Goal: Information Seeking & Learning: Learn about a topic

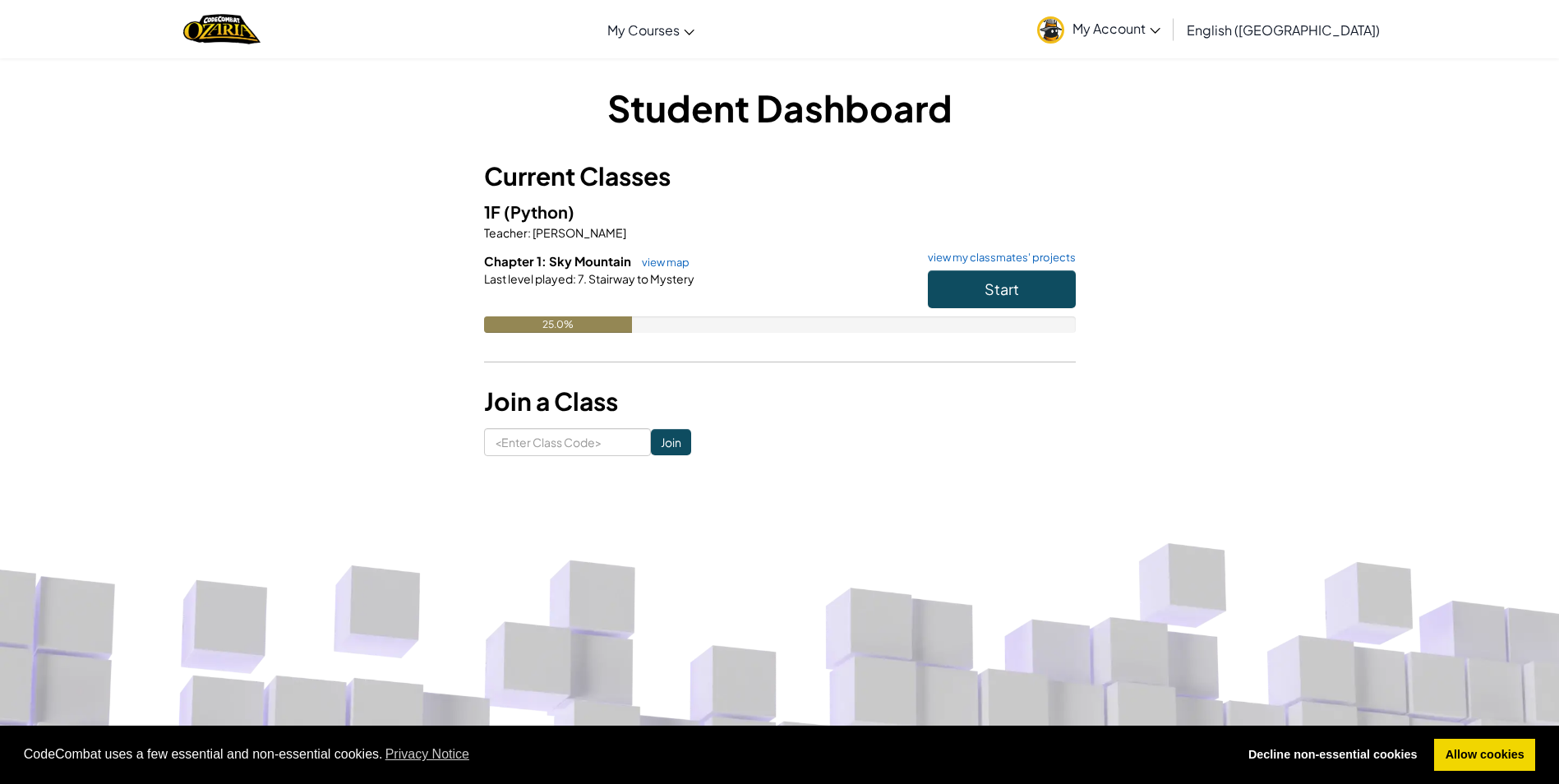
click at [547, 322] on div "25.0%" at bounding box center [558, 324] width 148 height 16
click at [1020, 283] on button "Start" at bounding box center [1002, 289] width 148 height 38
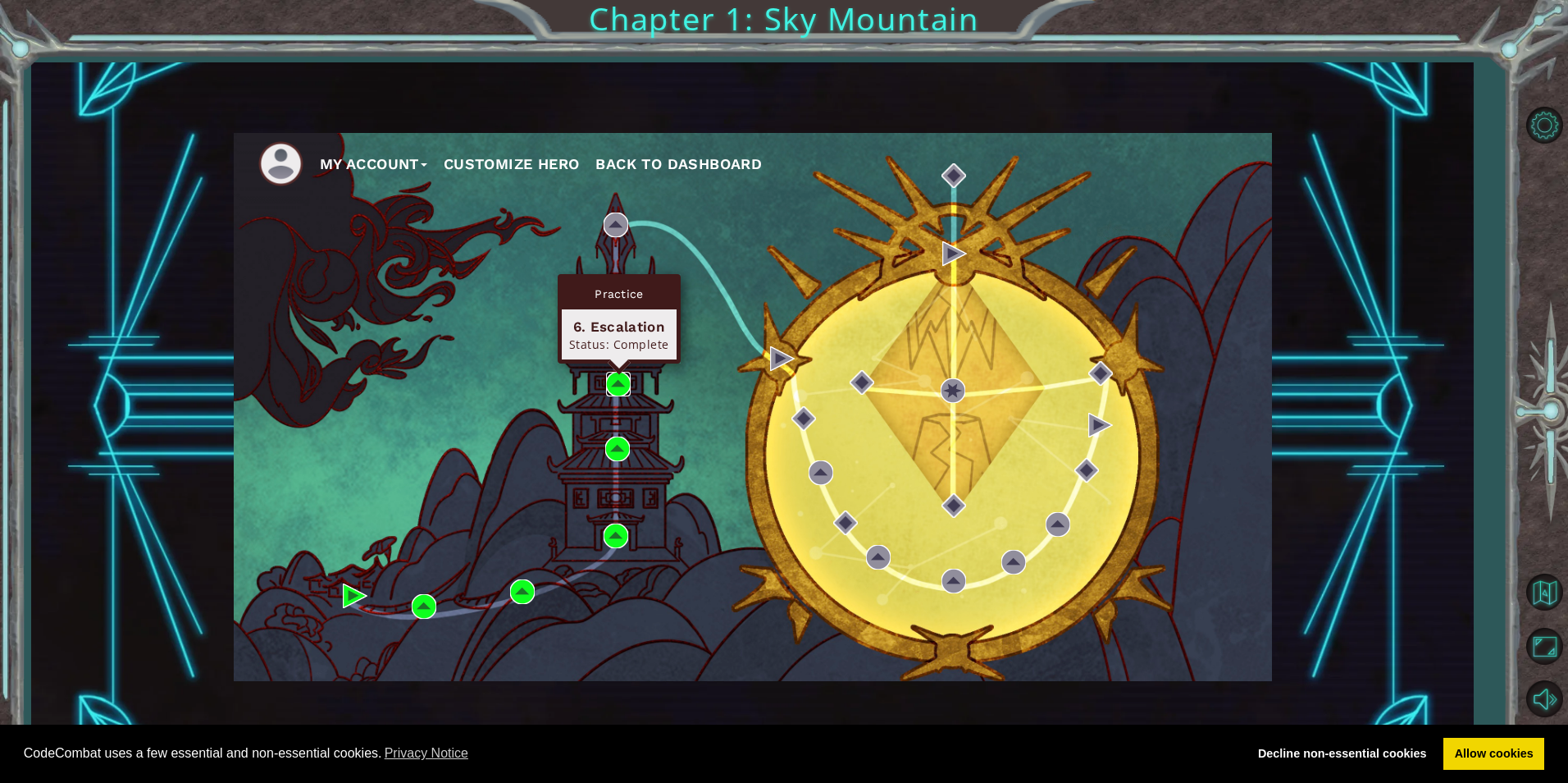
click at [615, 383] on img at bounding box center [618, 384] width 24 height 24
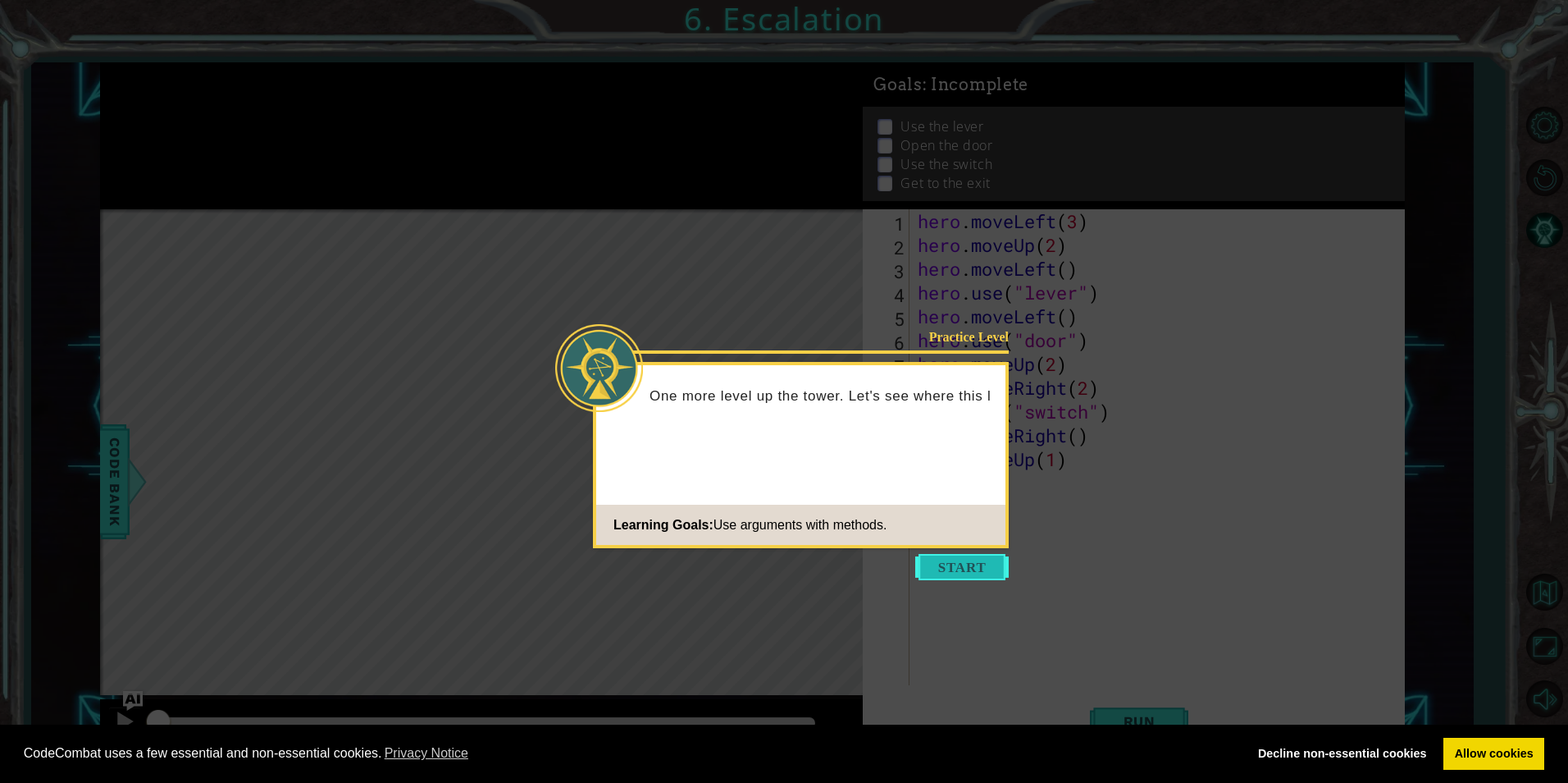
click at [971, 570] on button "Start" at bounding box center [962, 567] width 94 height 26
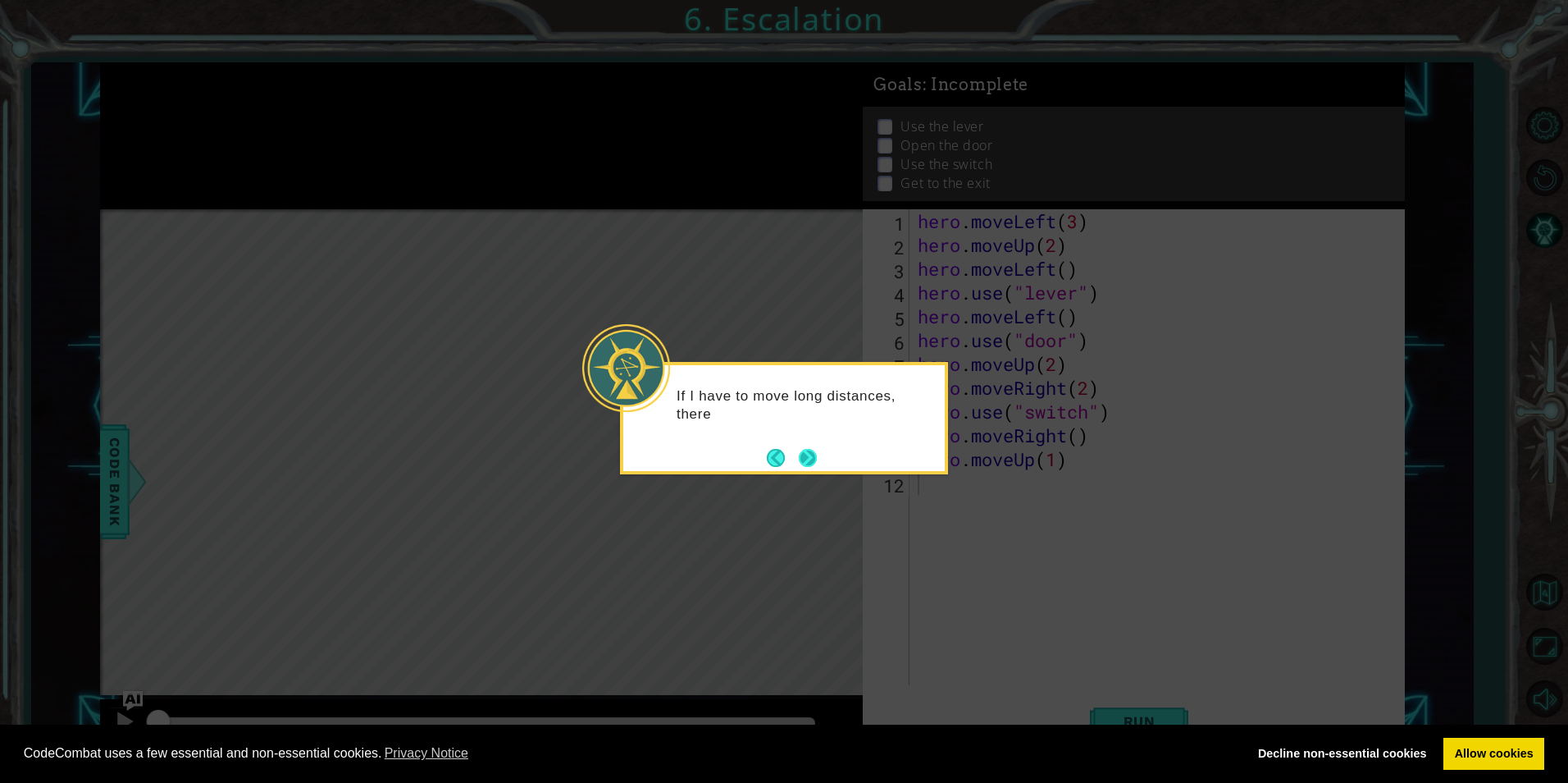
click at [808, 457] on button "Next" at bounding box center [808, 457] width 18 height 18
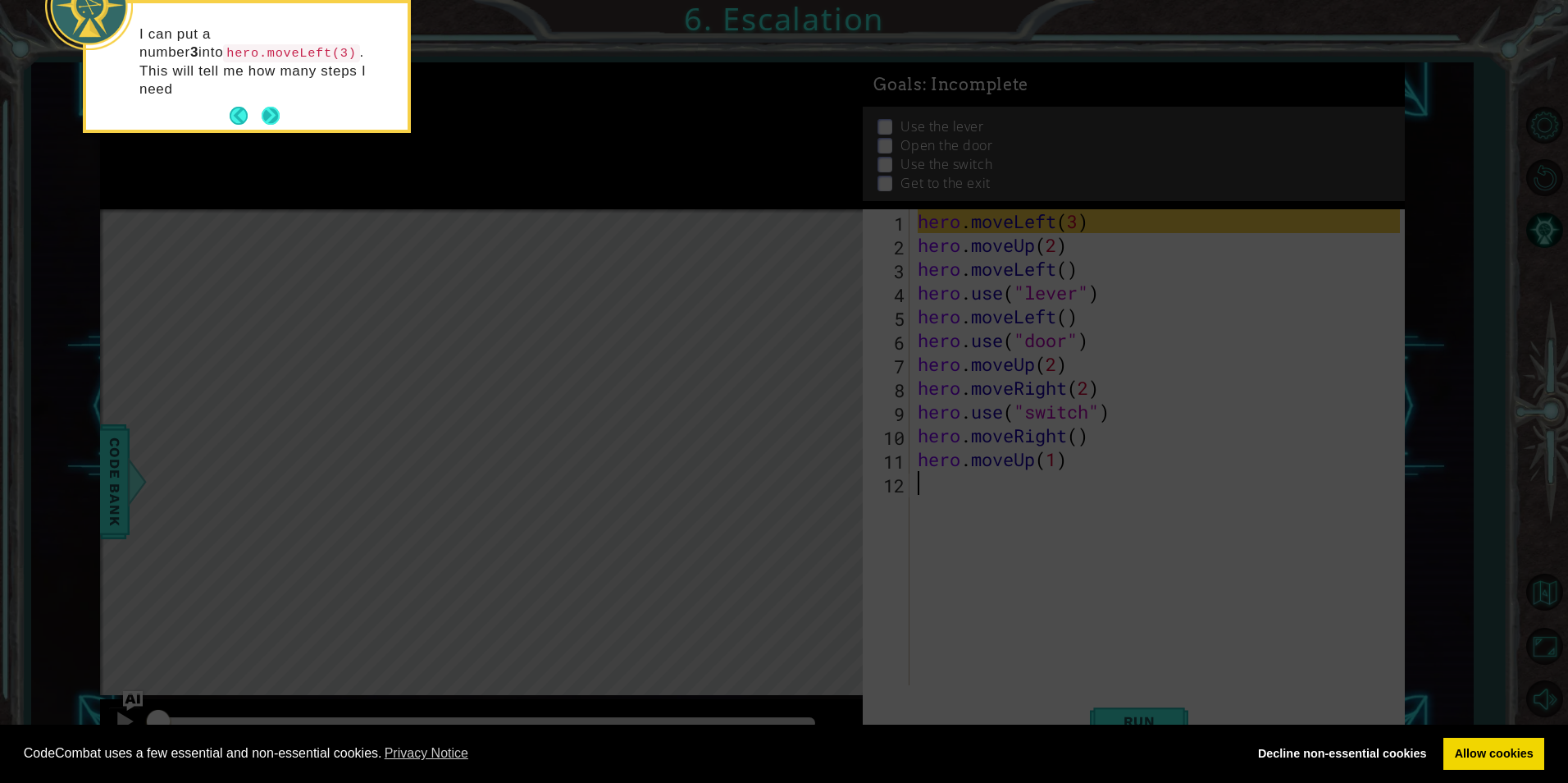
click at [274, 107] on button "Next" at bounding box center [270, 115] width 18 height 18
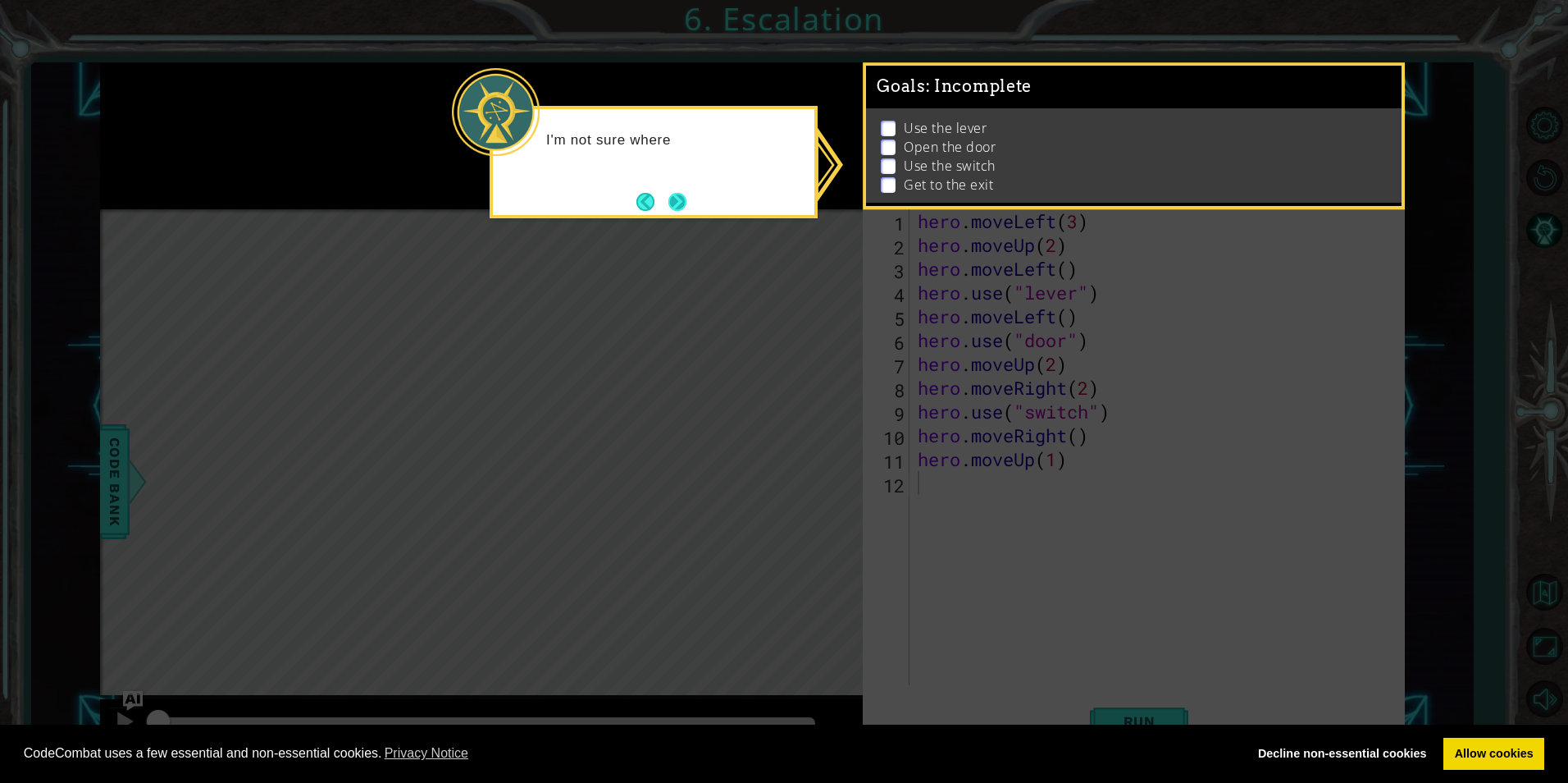
click at [680, 196] on button "Next" at bounding box center [677, 202] width 18 height 18
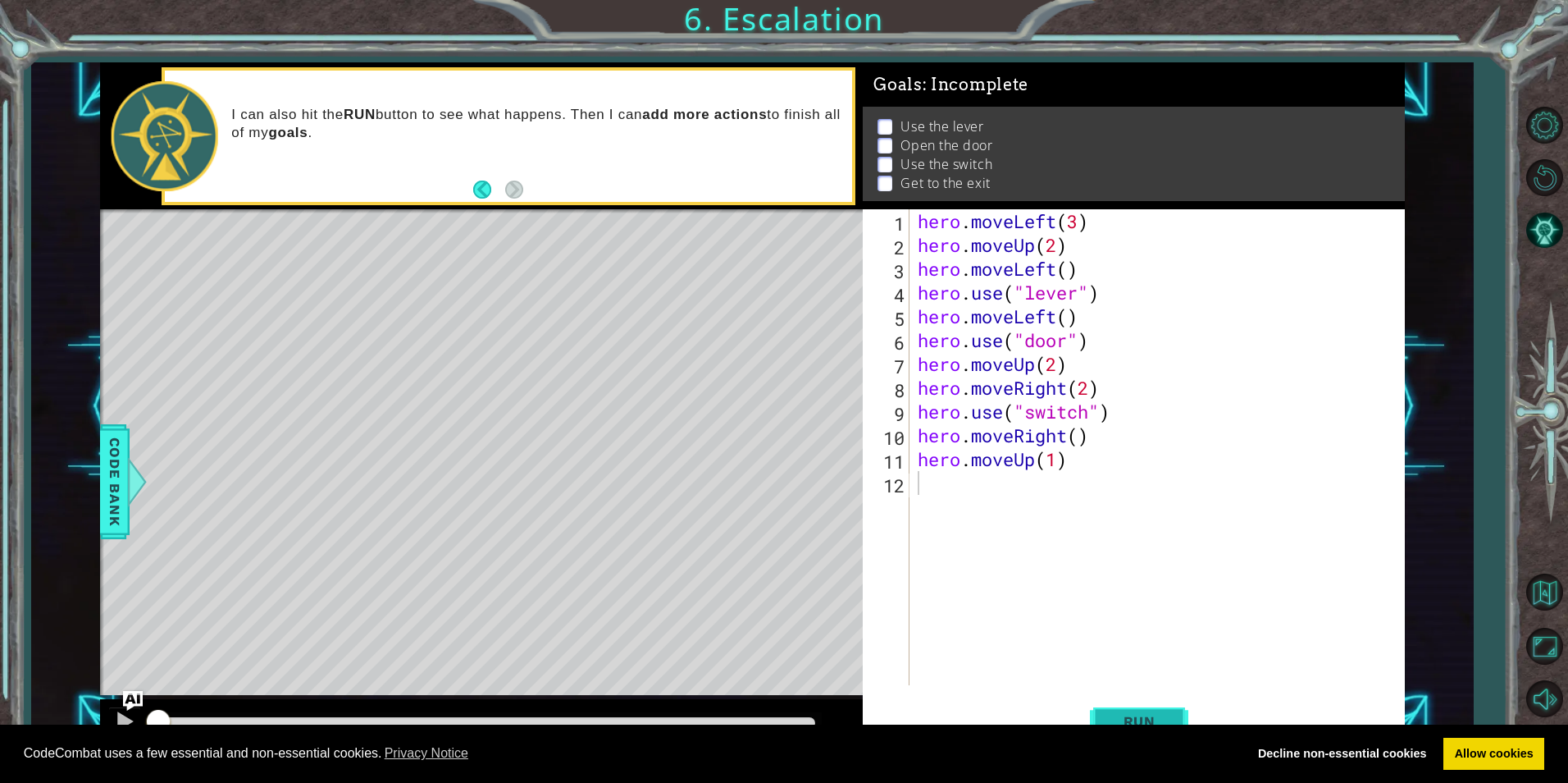
click at [1155, 717] on span "Run" at bounding box center [1139, 721] width 65 height 16
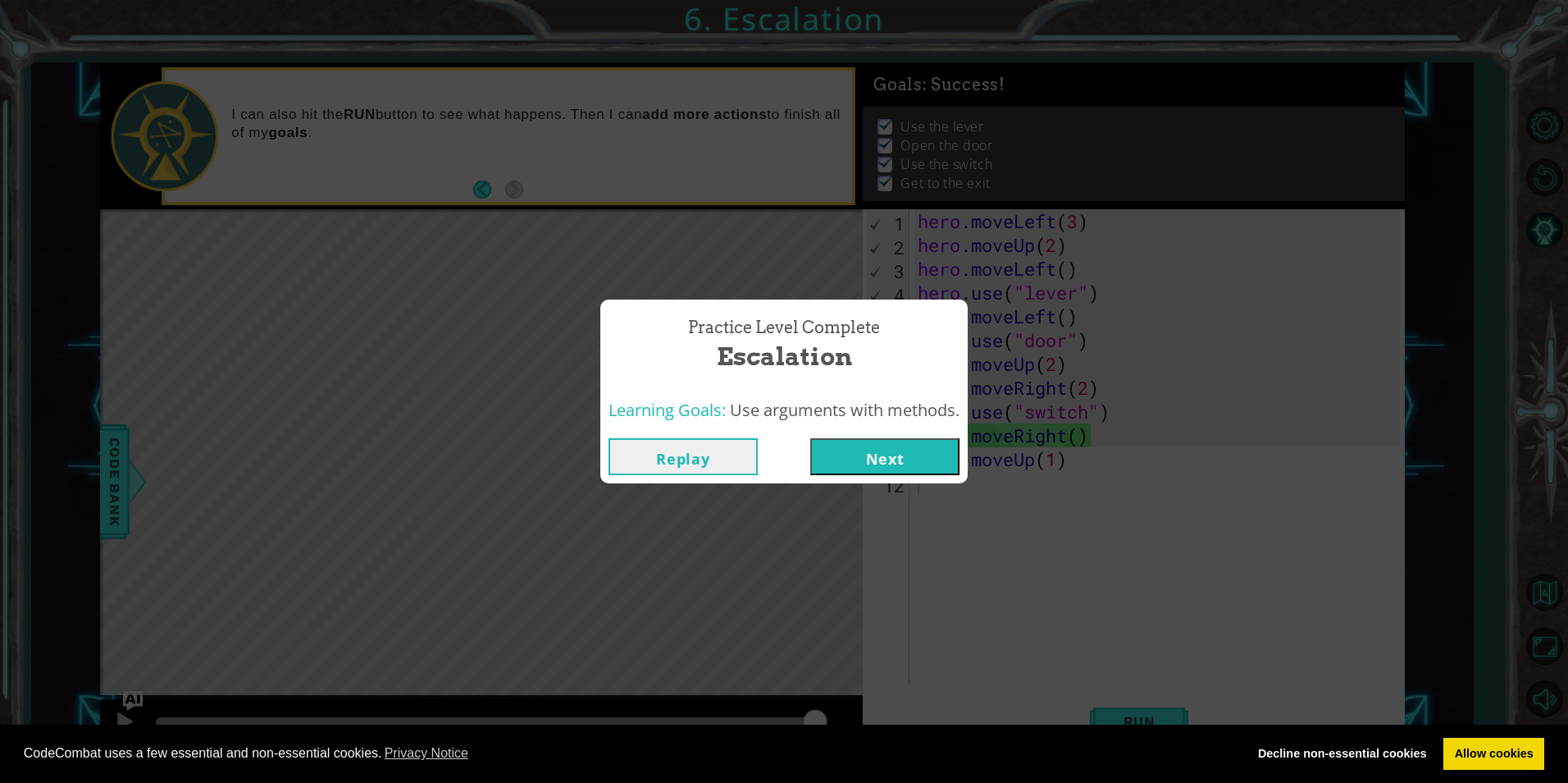
click at [861, 445] on button "Next" at bounding box center [885, 456] width 149 height 37
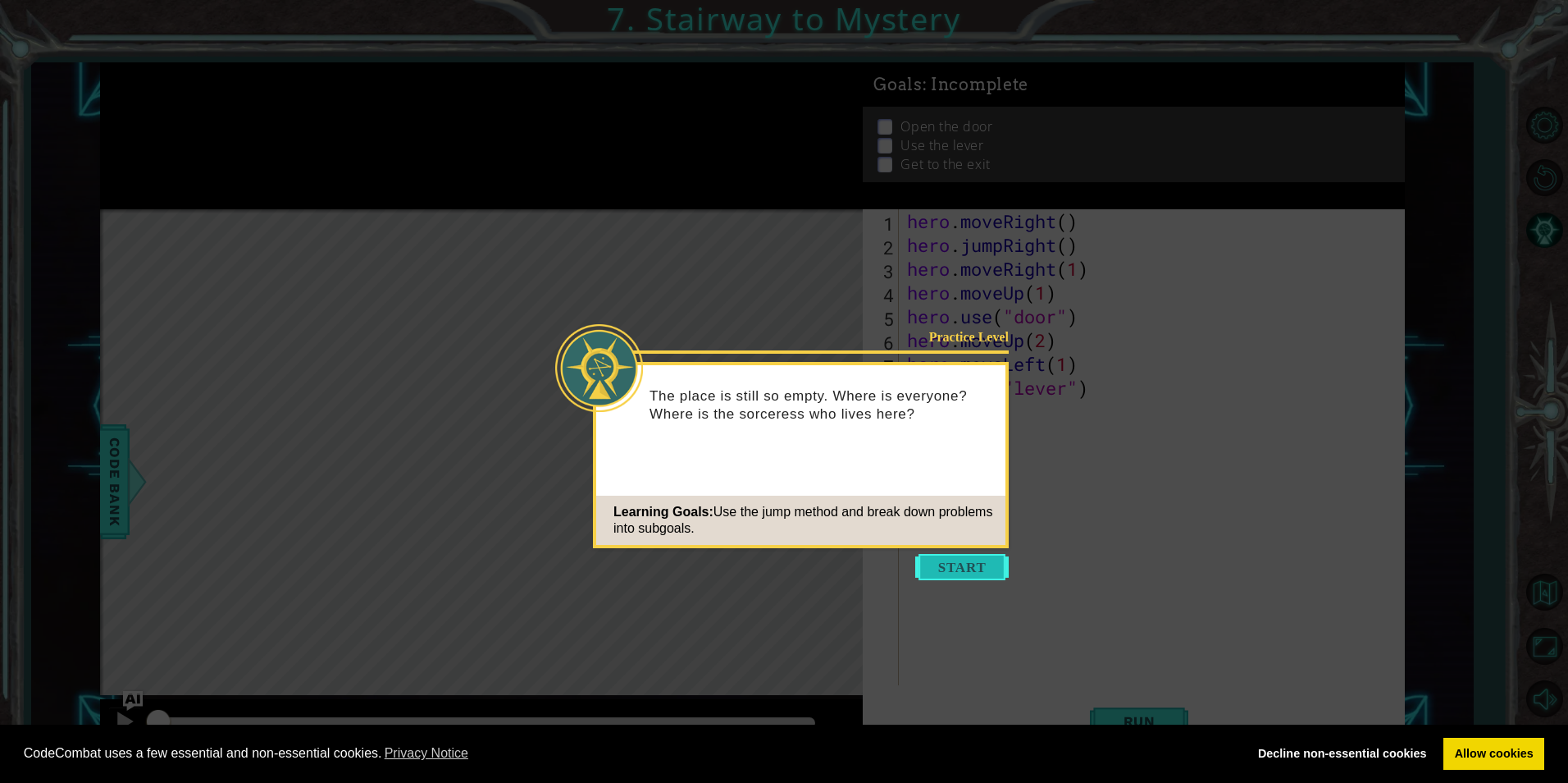
click at [949, 570] on button "Start" at bounding box center [962, 567] width 94 height 26
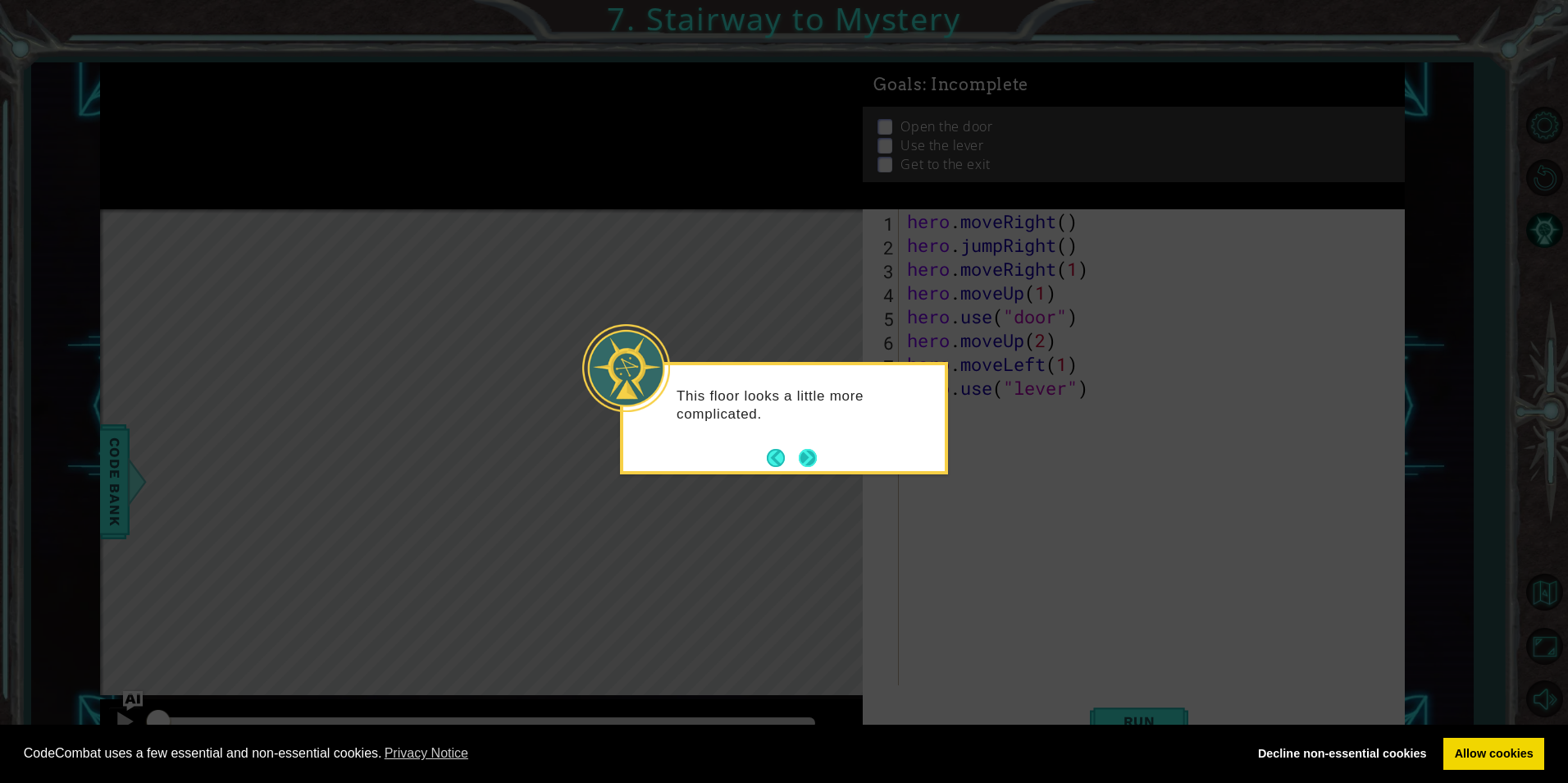
click at [812, 459] on button "Next" at bounding box center [808, 457] width 18 height 18
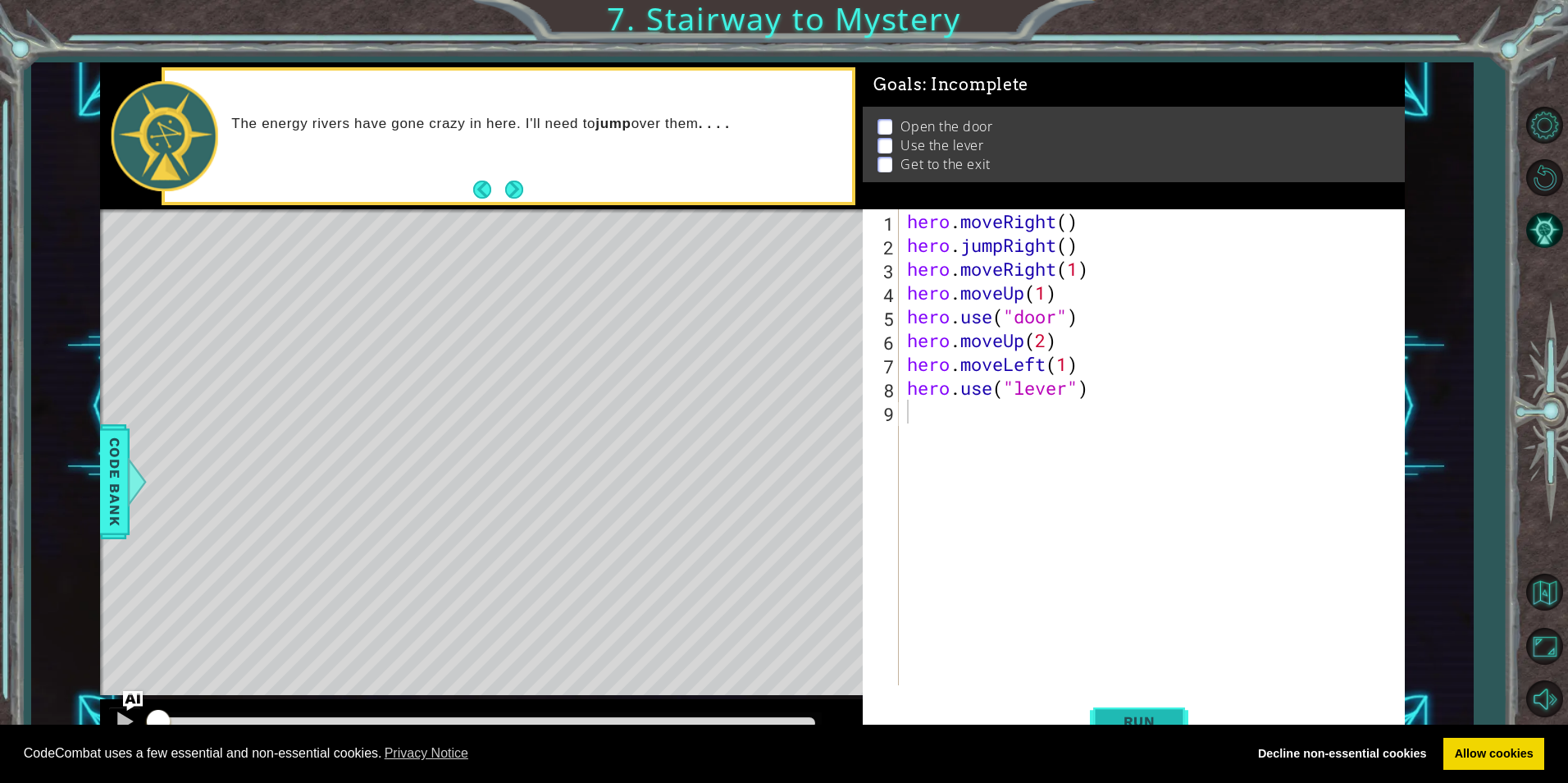
click at [1140, 717] on span "Run" at bounding box center [1139, 721] width 65 height 16
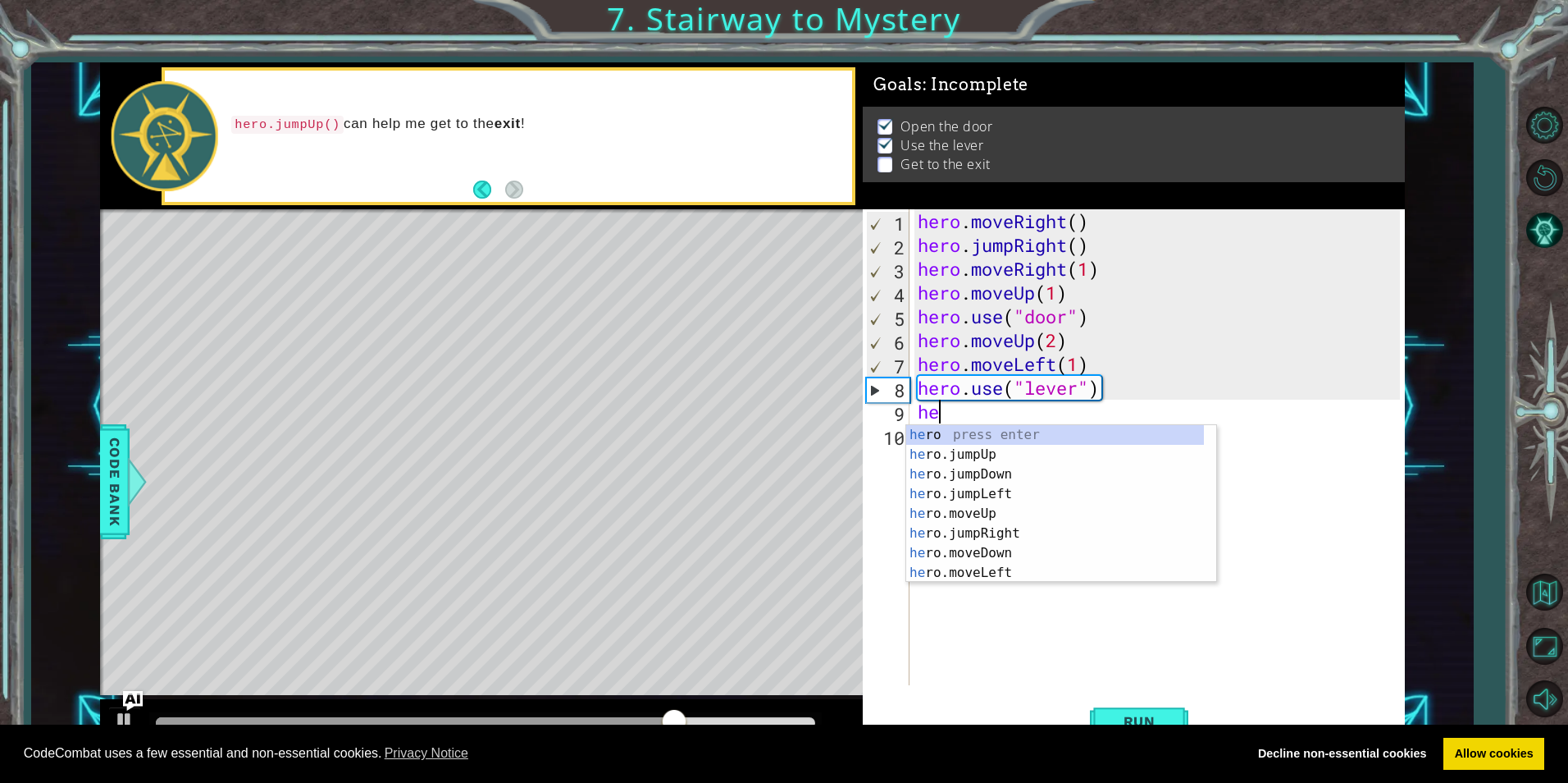
scroll to position [0, 1]
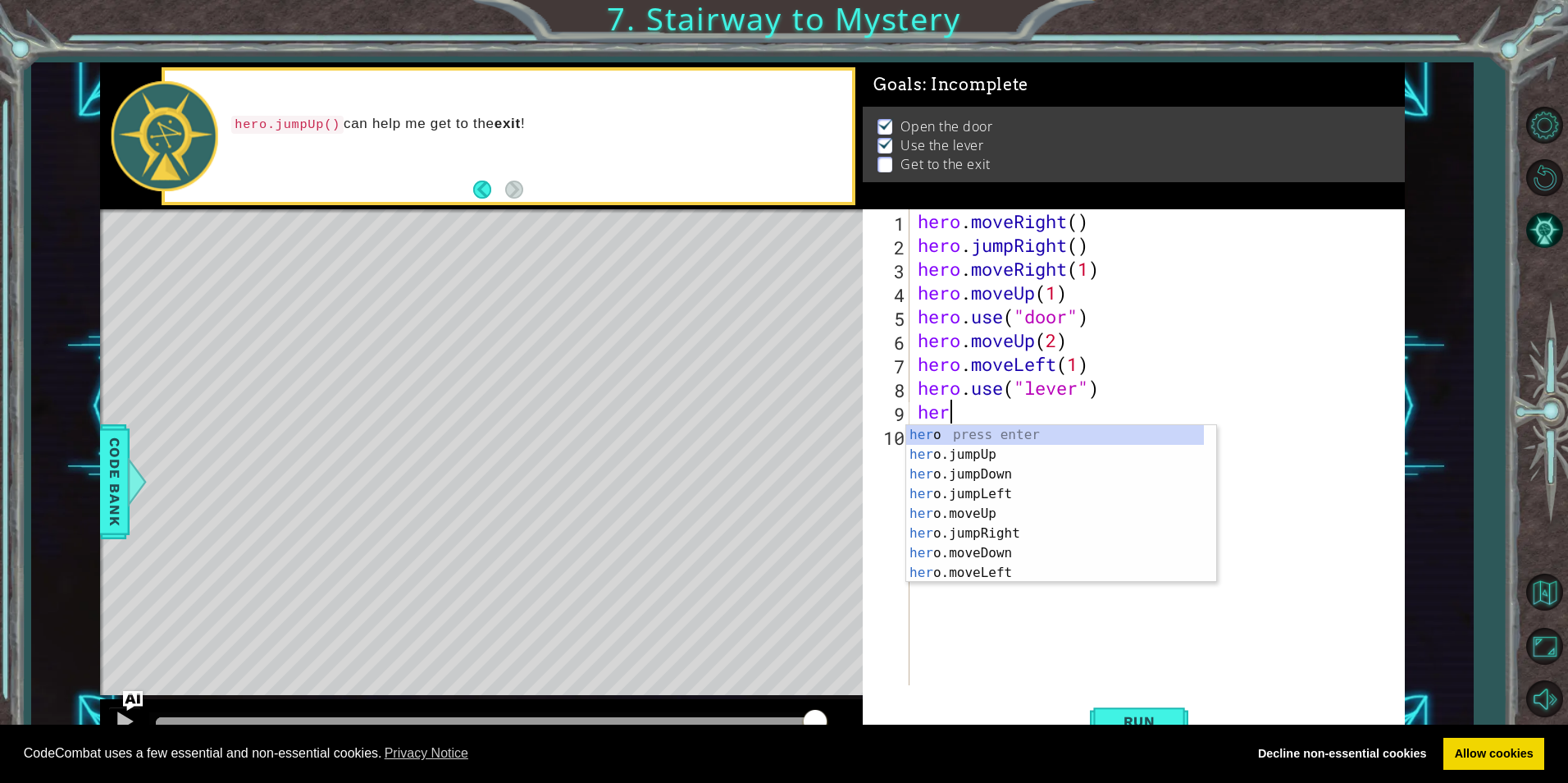
type textarea "h"
type textarea "hero.use("lever")"
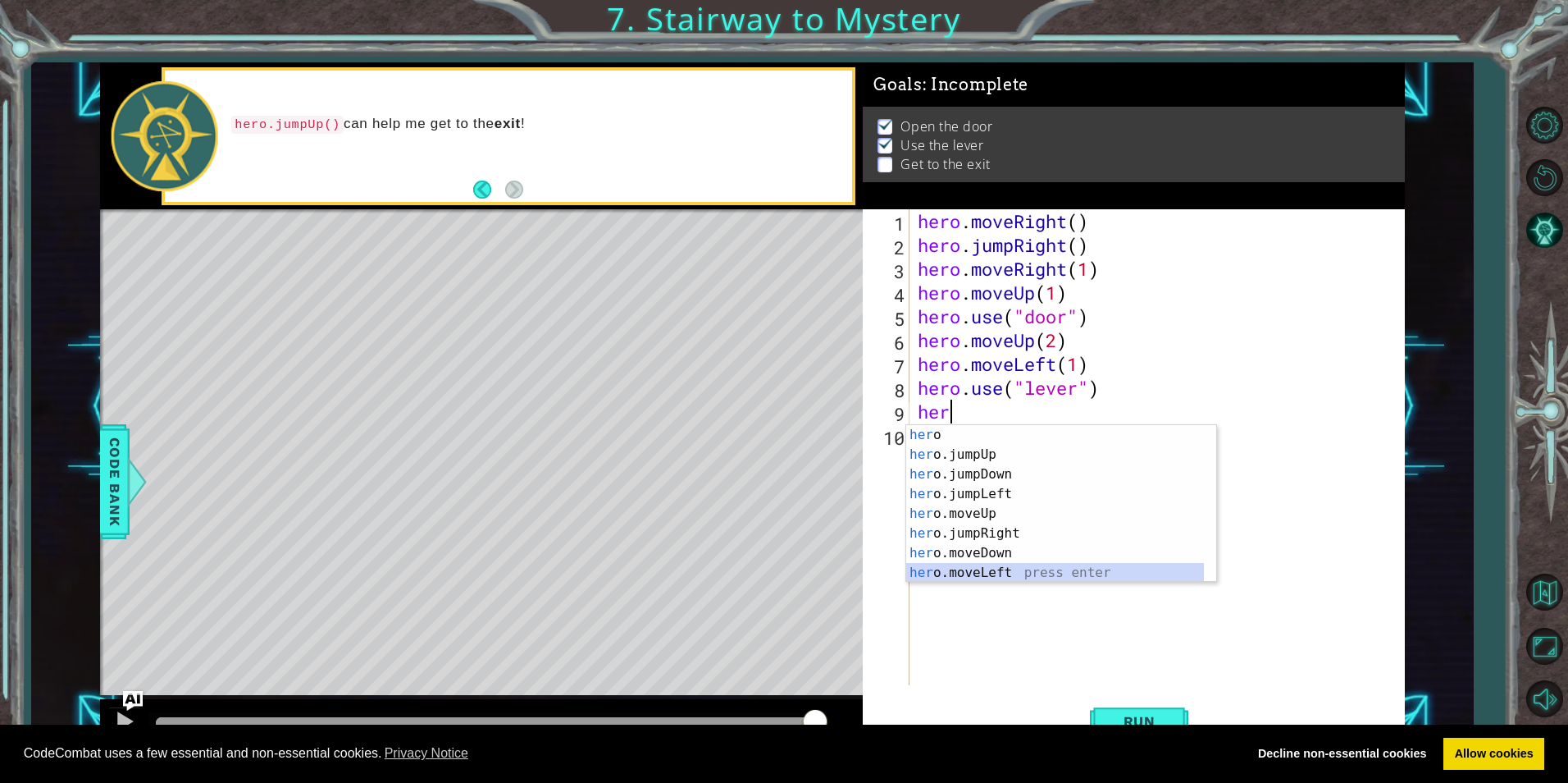
click at [1008, 572] on div "her o press enter her o.jumpUp press enter her o.jumpDown press enter her o.jum…" at bounding box center [1055, 523] width 297 height 197
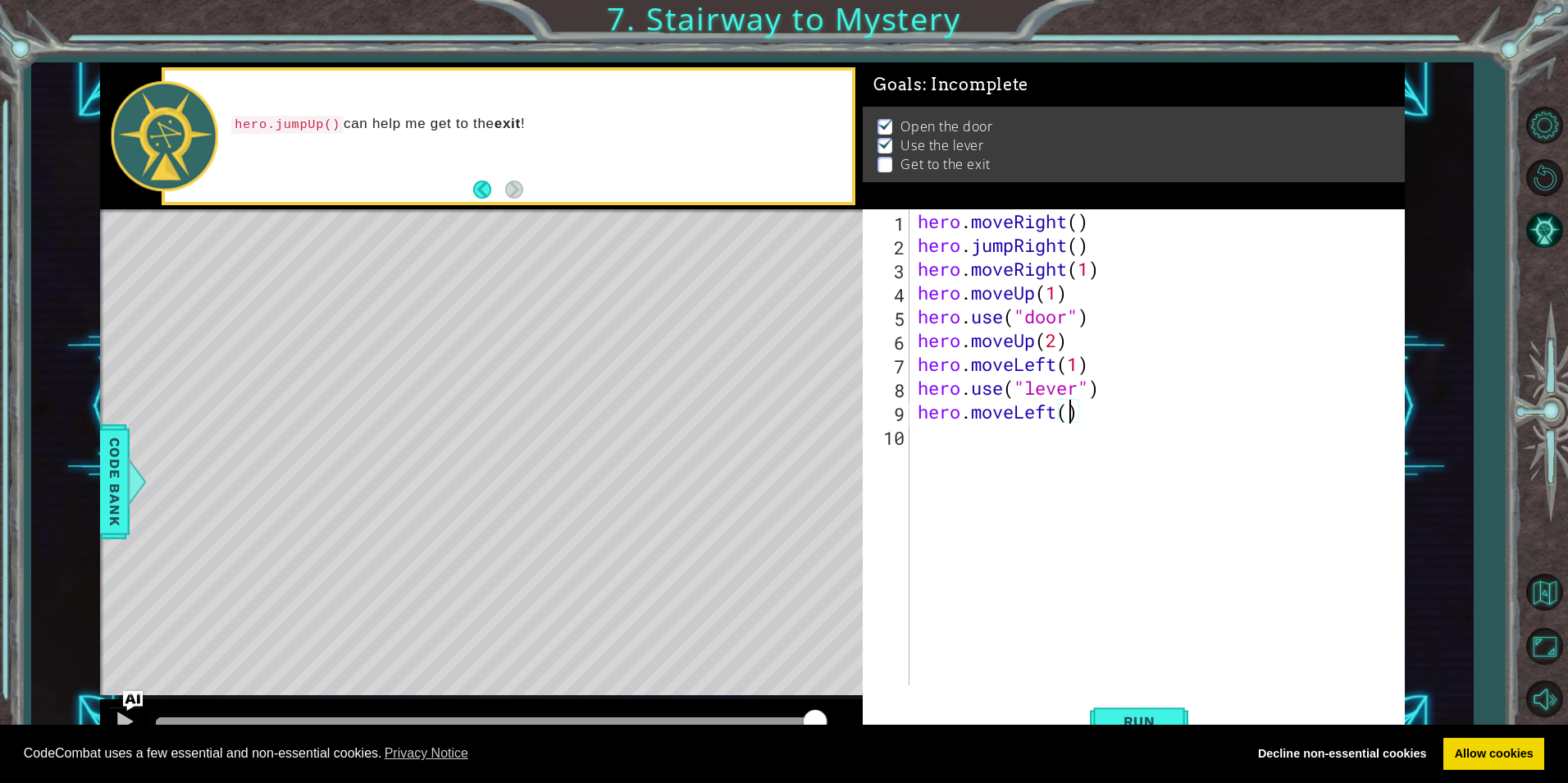
type textarea "hero.moveLeft(2)"
click at [1170, 476] on div "hero . moveRight ( ) hero . jumpRight ( ) hero . moveRight ( 1 ) hero . moveUp …" at bounding box center [1161, 471] width 494 height 523
click at [1154, 715] on span "Run" at bounding box center [1139, 721] width 65 height 16
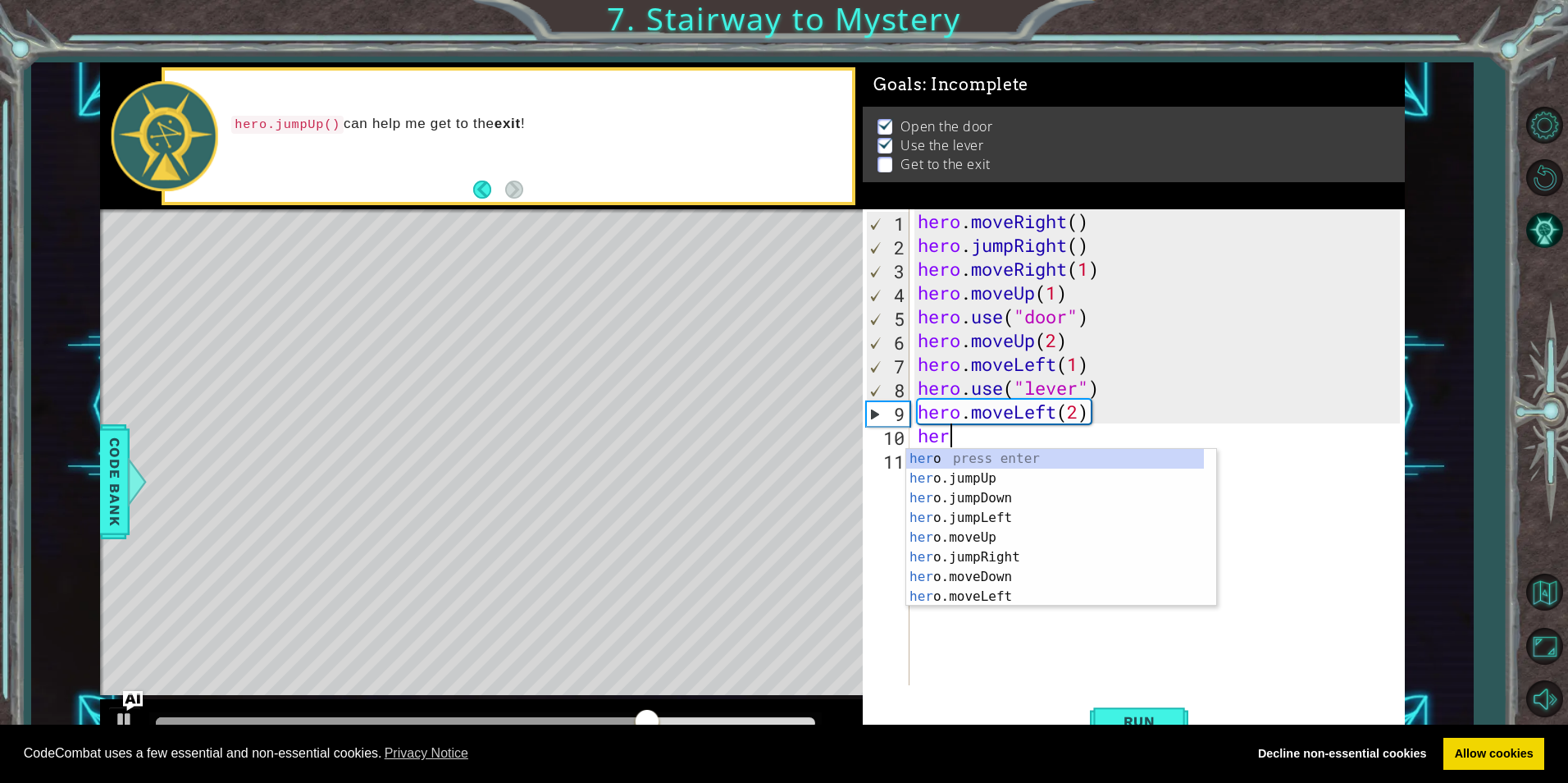
scroll to position [0, 1]
type textarea "hero."
click at [1002, 450] on div "hero. jumpUp press enter hero. jumpDown press enter hero. jumpLeft press enter …" at bounding box center [1055, 547] width 297 height 197
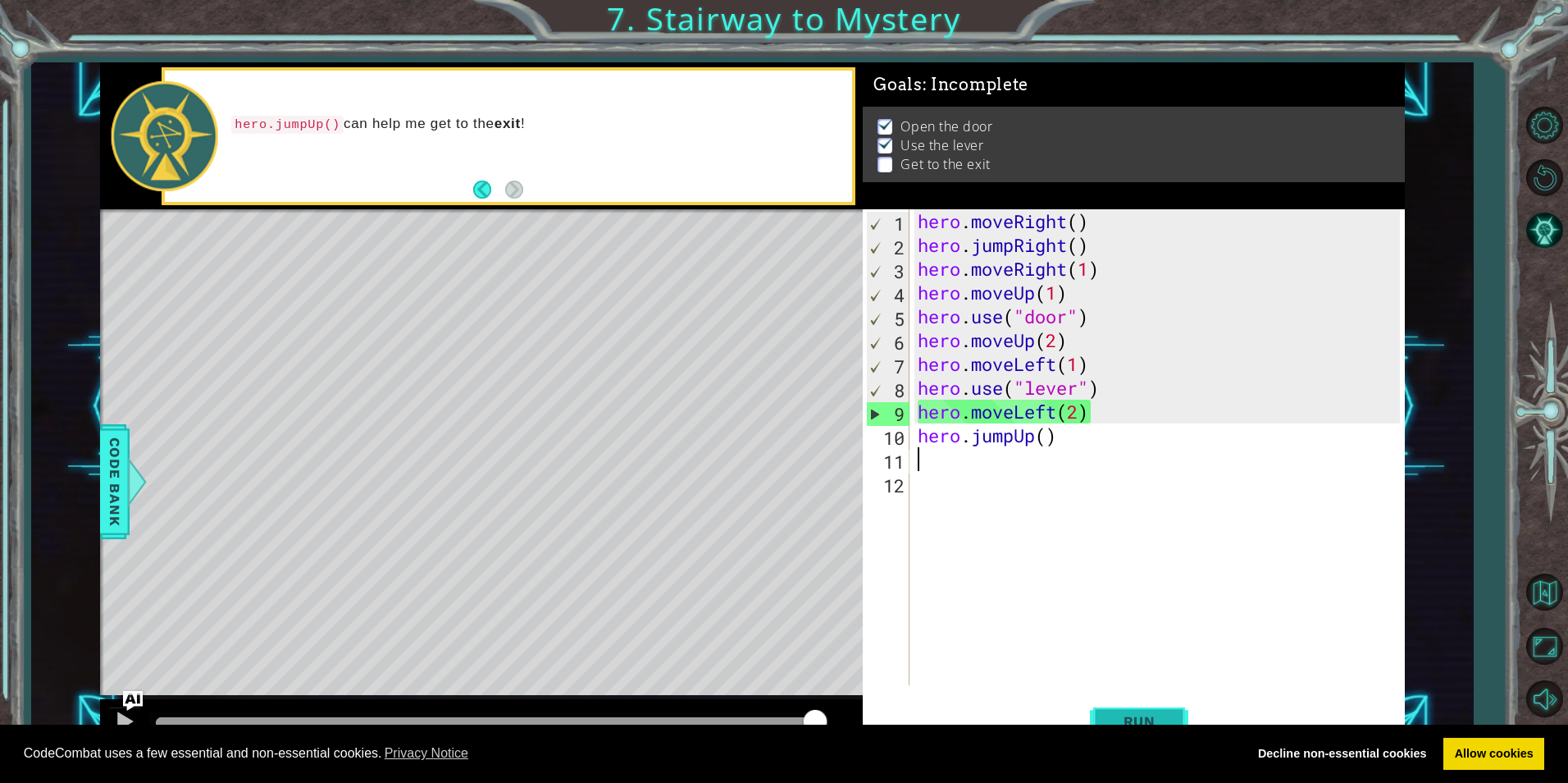
click at [1160, 720] on span "Run" at bounding box center [1139, 721] width 65 height 16
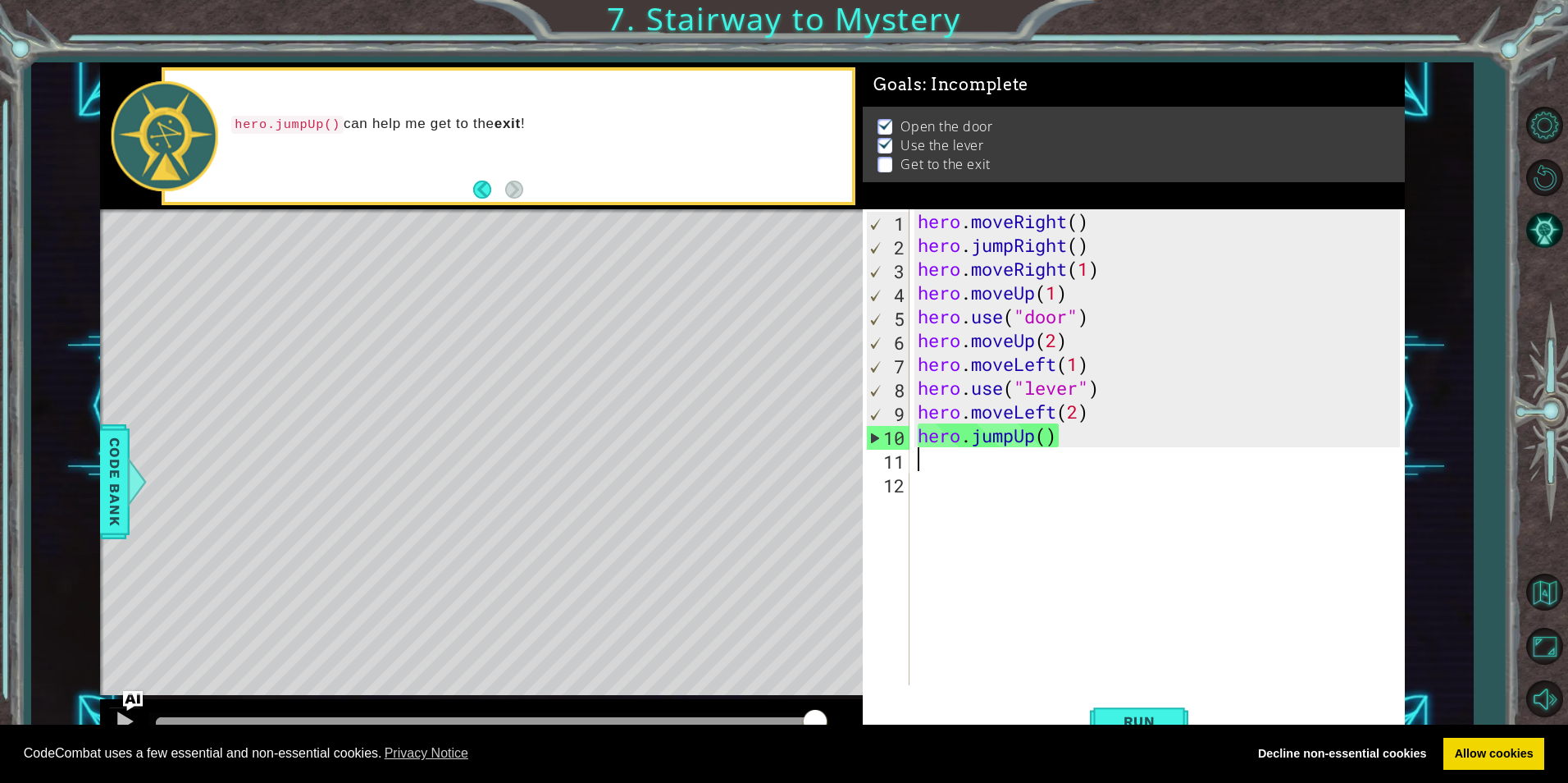
drag, startPoint x: 314, startPoint y: 719, endPoint x: 1035, endPoint y: 731, distance: 721.1
click at [993, 745] on body "Cookie Policy CodeCombat uses a few essential and non-essential cookies. Privac…" at bounding box center [784, 392] width 1568 height 783
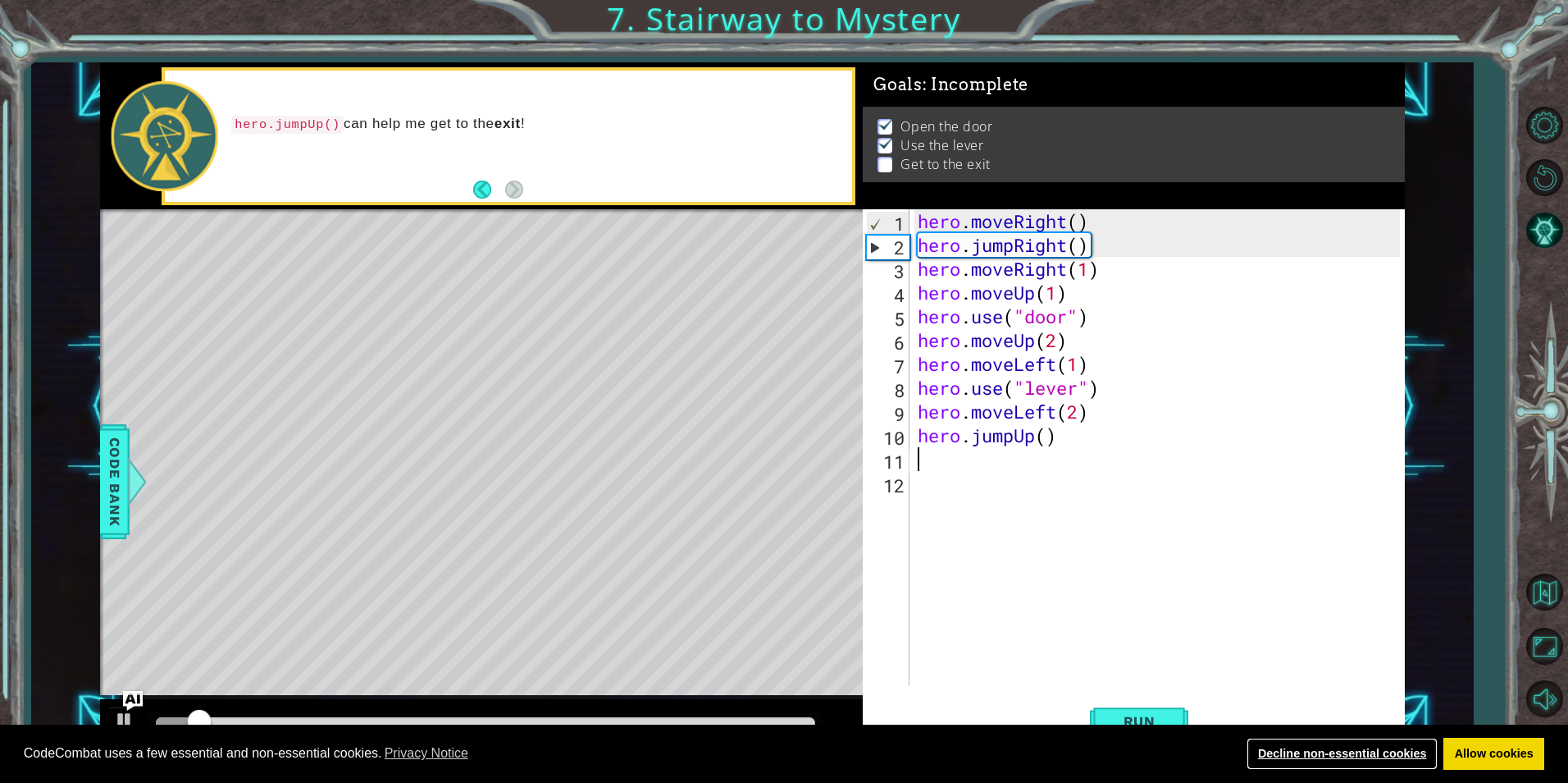
click at [1404, 759] on link "Decline non-essential cookies" at bounding box center [1341, 754] width 191 height 33
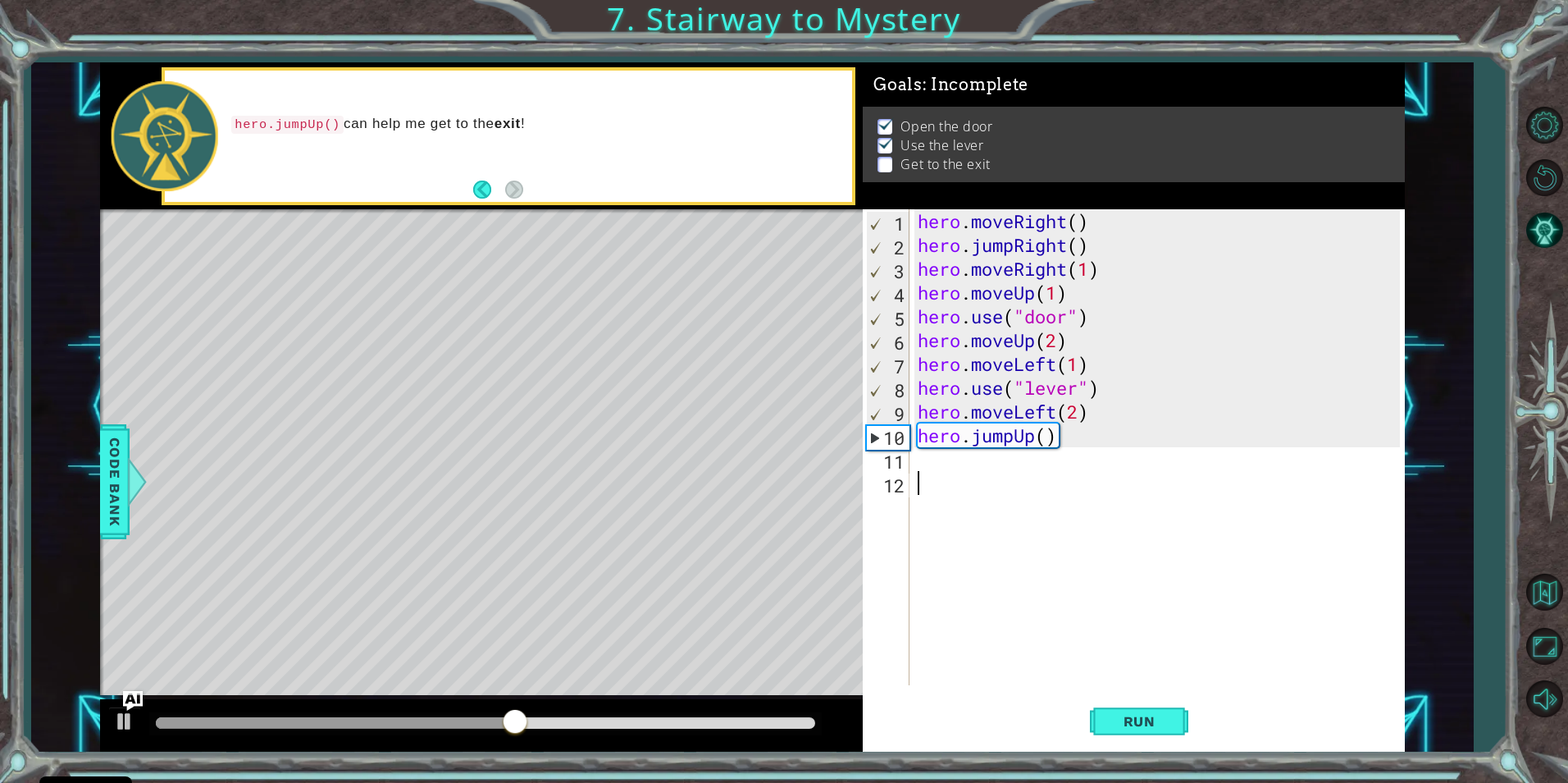
click at [963, 473] on div "hero . moveRight ( ) hero . jumpRight ( ) hero . moveRight ( 1 ) hero . moveUp …" at bounding box center [1161, 471] width 494 height 523
click at [963, 461] on div "hero . moveRight ( ) hero . jumpRight ( ) hero . moveRight ( 1 ) hero . moveUp …" at bounding box center [1161, 471] width 494 height 523
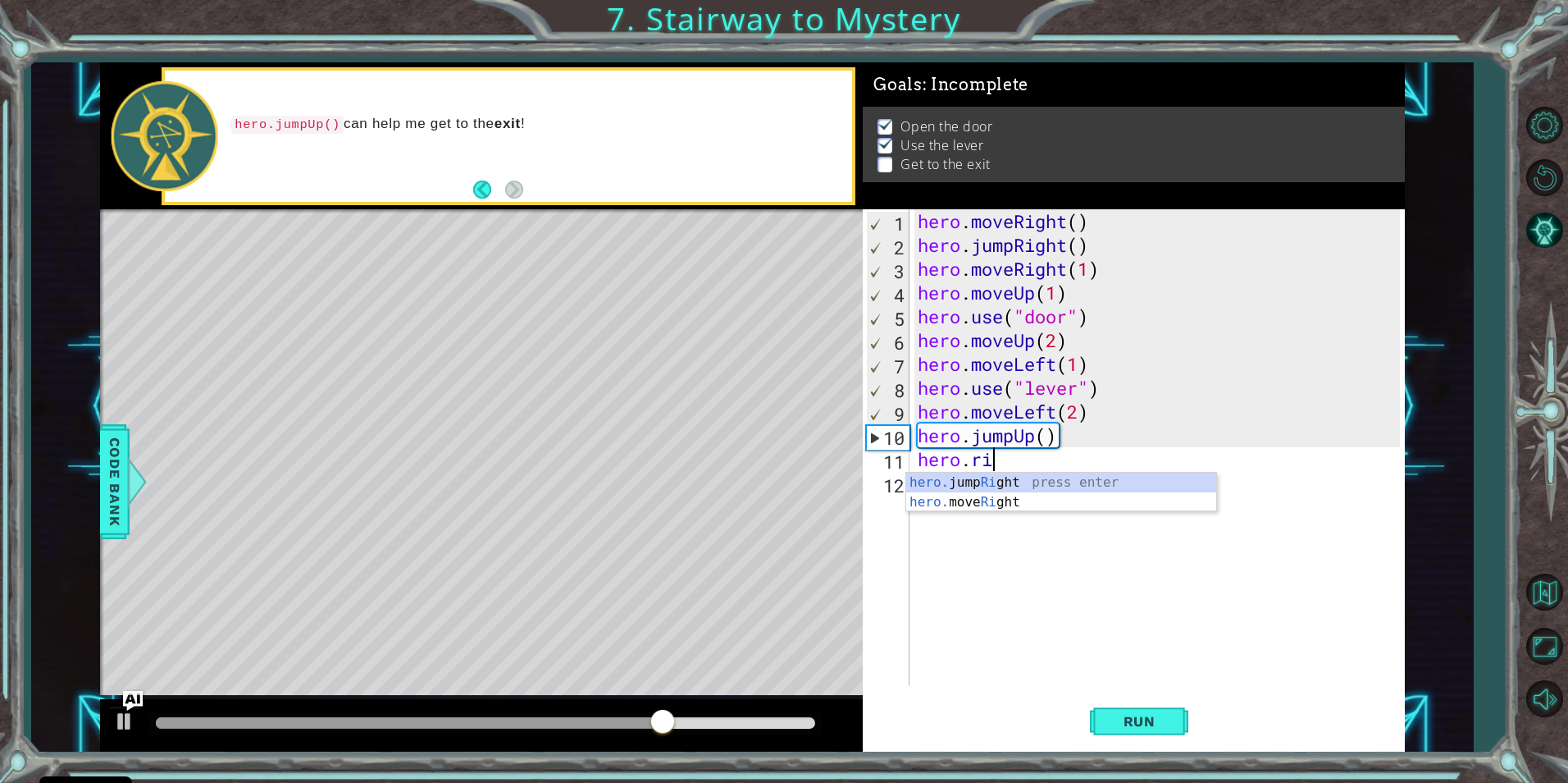
scroll to position [0, 3]
click at [1013, 497] on div "hero. jump Righ t press enter hero. move Righ t press enter" at bounding box center [1061, 512] width 310 height 78
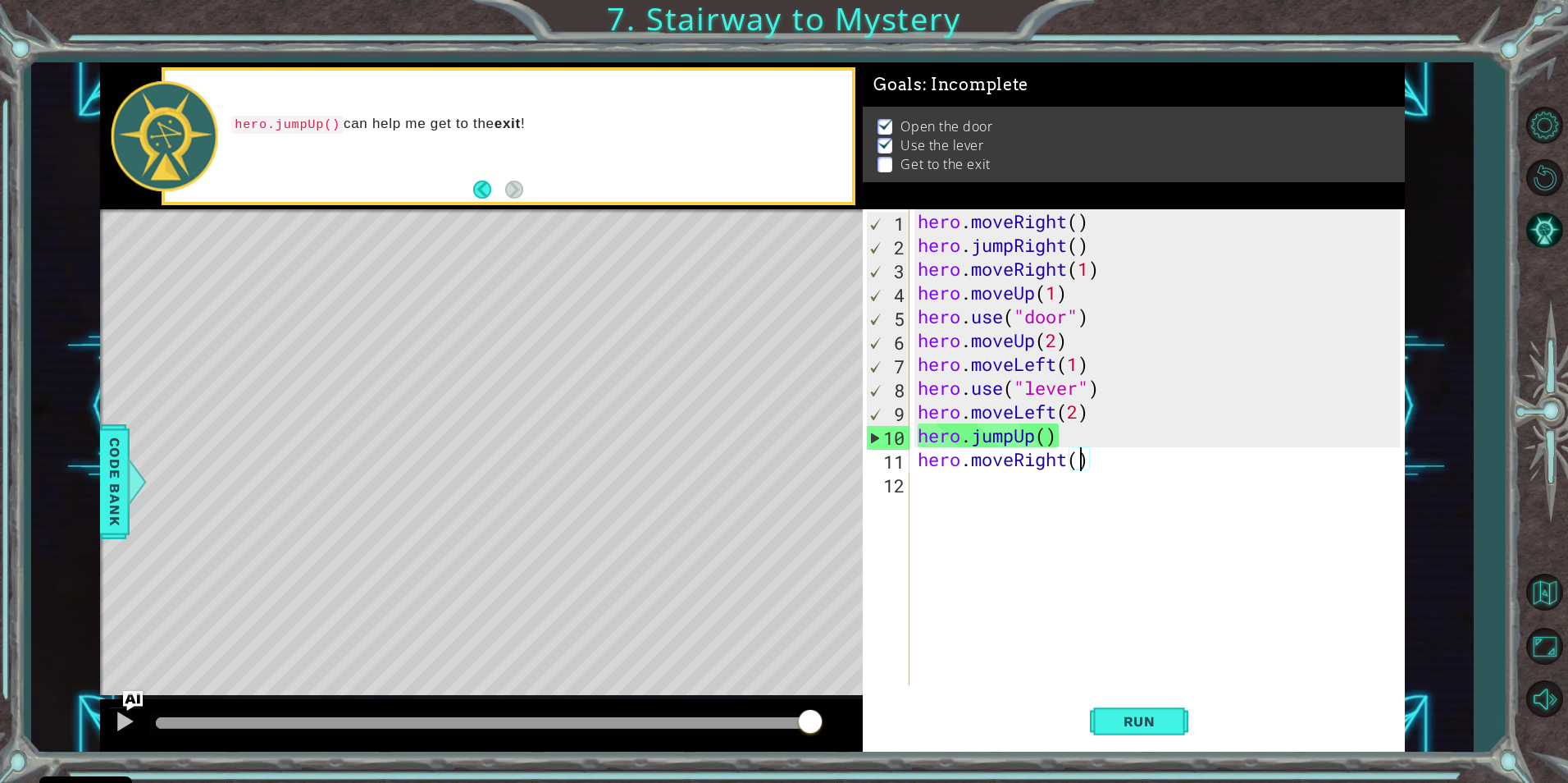
type textarea "hero.moveRight(2)"
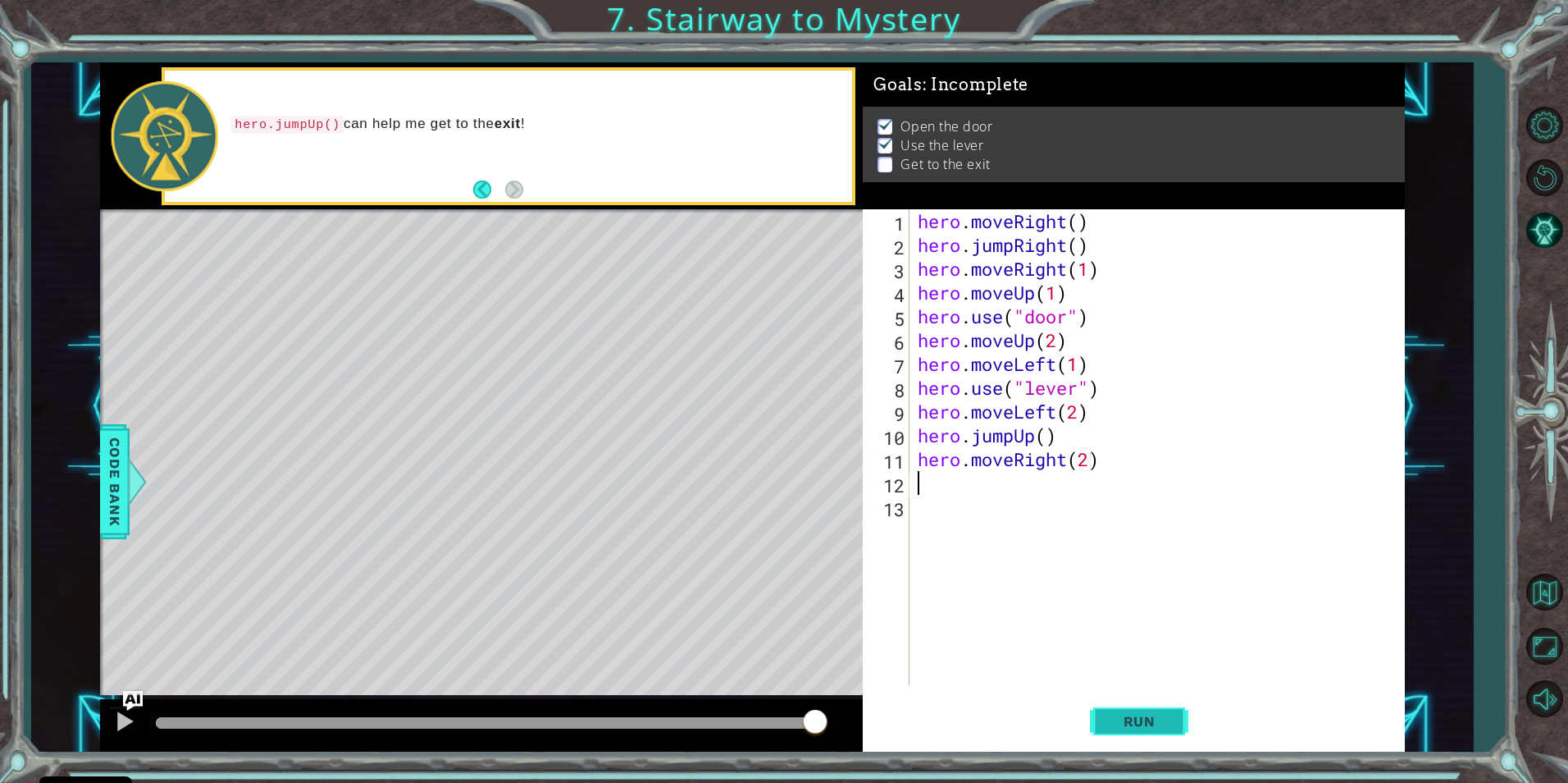
click at [1150, 720] on span "Run" at bounding box center [1139, 721] width 65 height 16
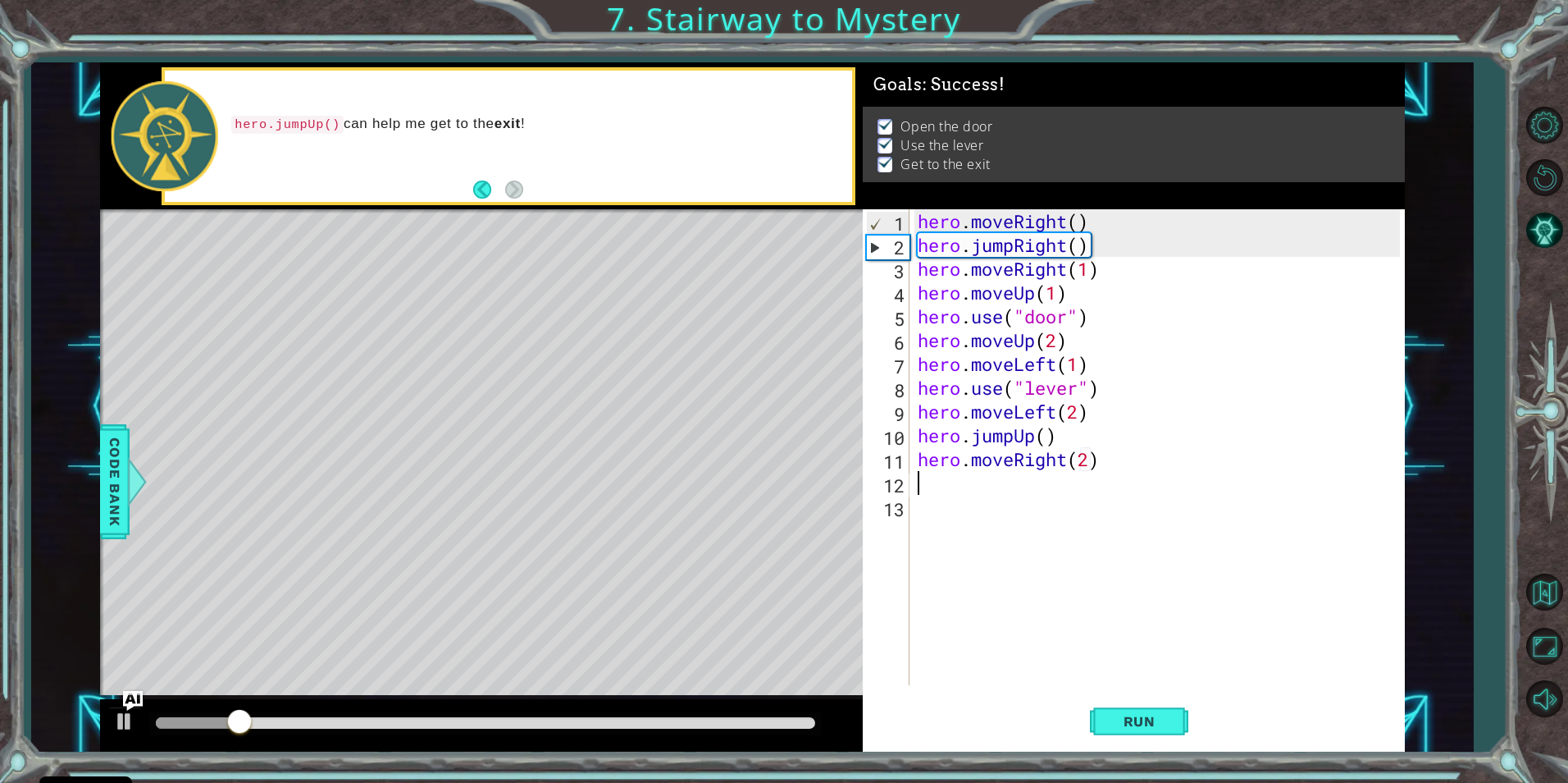
click at [519, 718] on div at bounding box center [485, 723] width 660 height 12
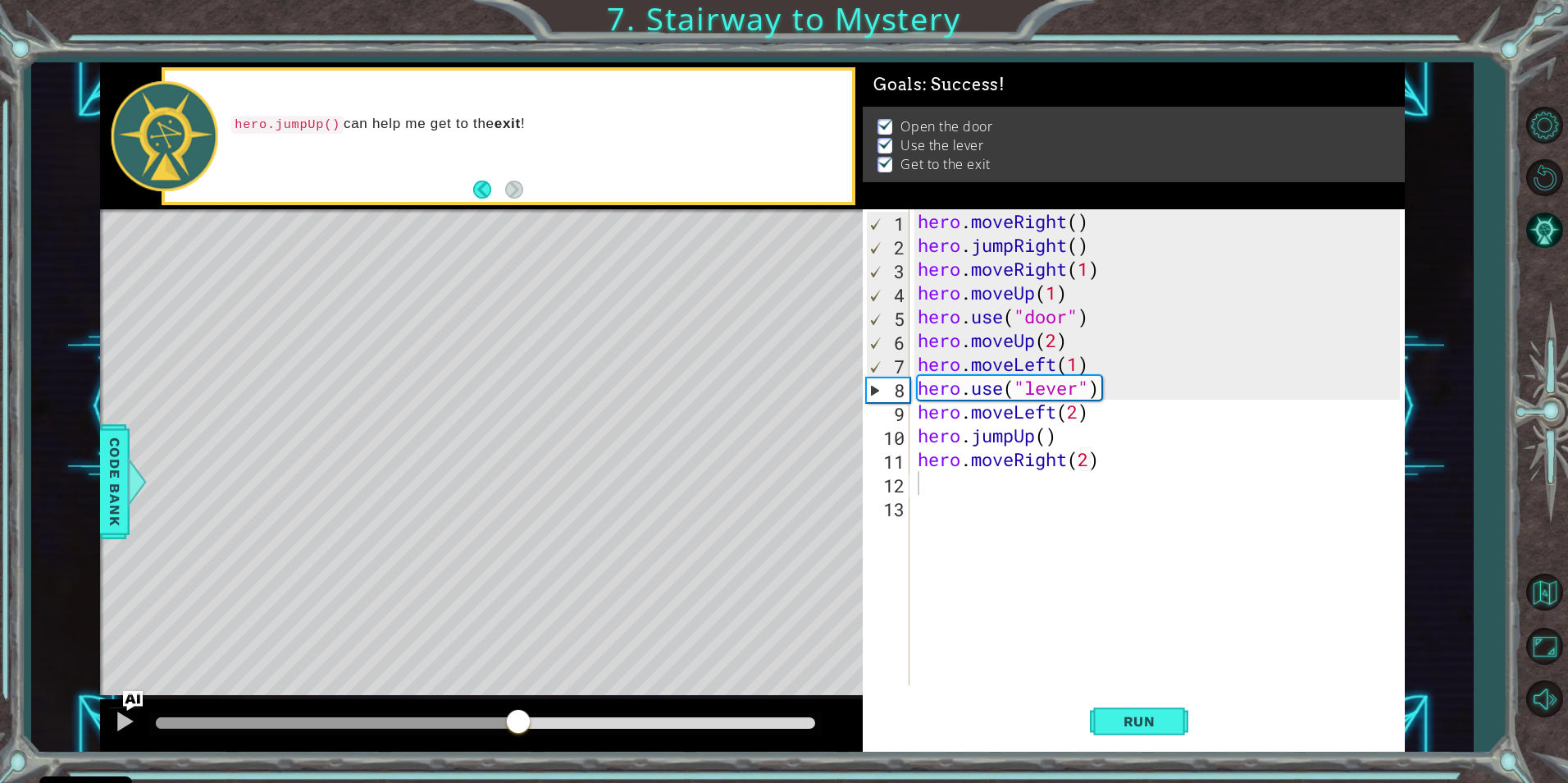
click at [559, 714] on div at bounding box center [485, 724] width 672 height 23
click at [629, 717] on div at bounding box center [485, 723] width 660 height 12
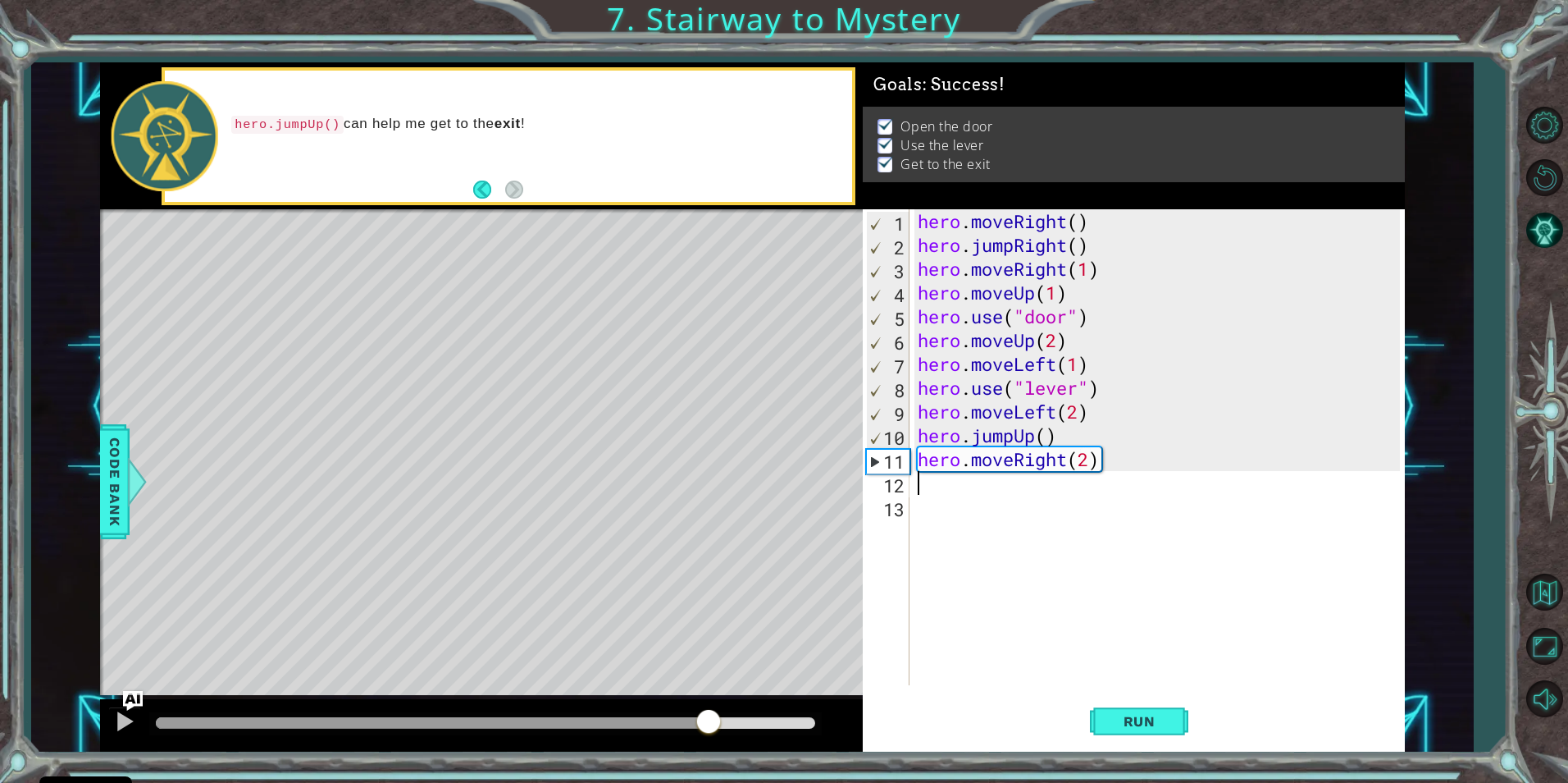
click at [709, 724] on div at bounding box center [485, 723] width 660 height 12
click at [769, 724] on div at bounding box center [485, 723] width 660 height 12
click at [128, 723] on div at bounding box center [125, 721] width 21 height 21
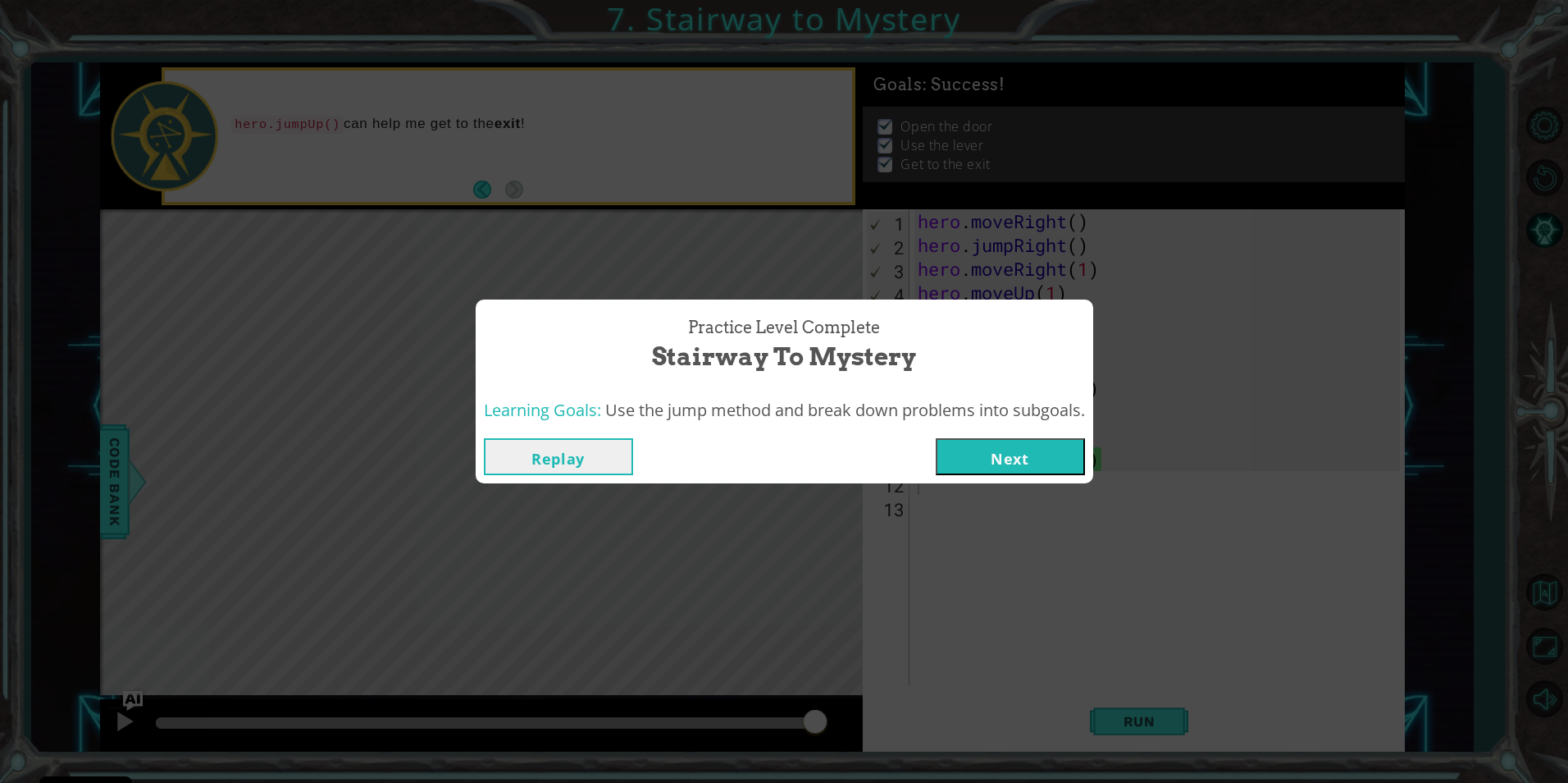
click at [1030, 454] on button "Next" at bounding box center [1010, 456] width 149 height 37
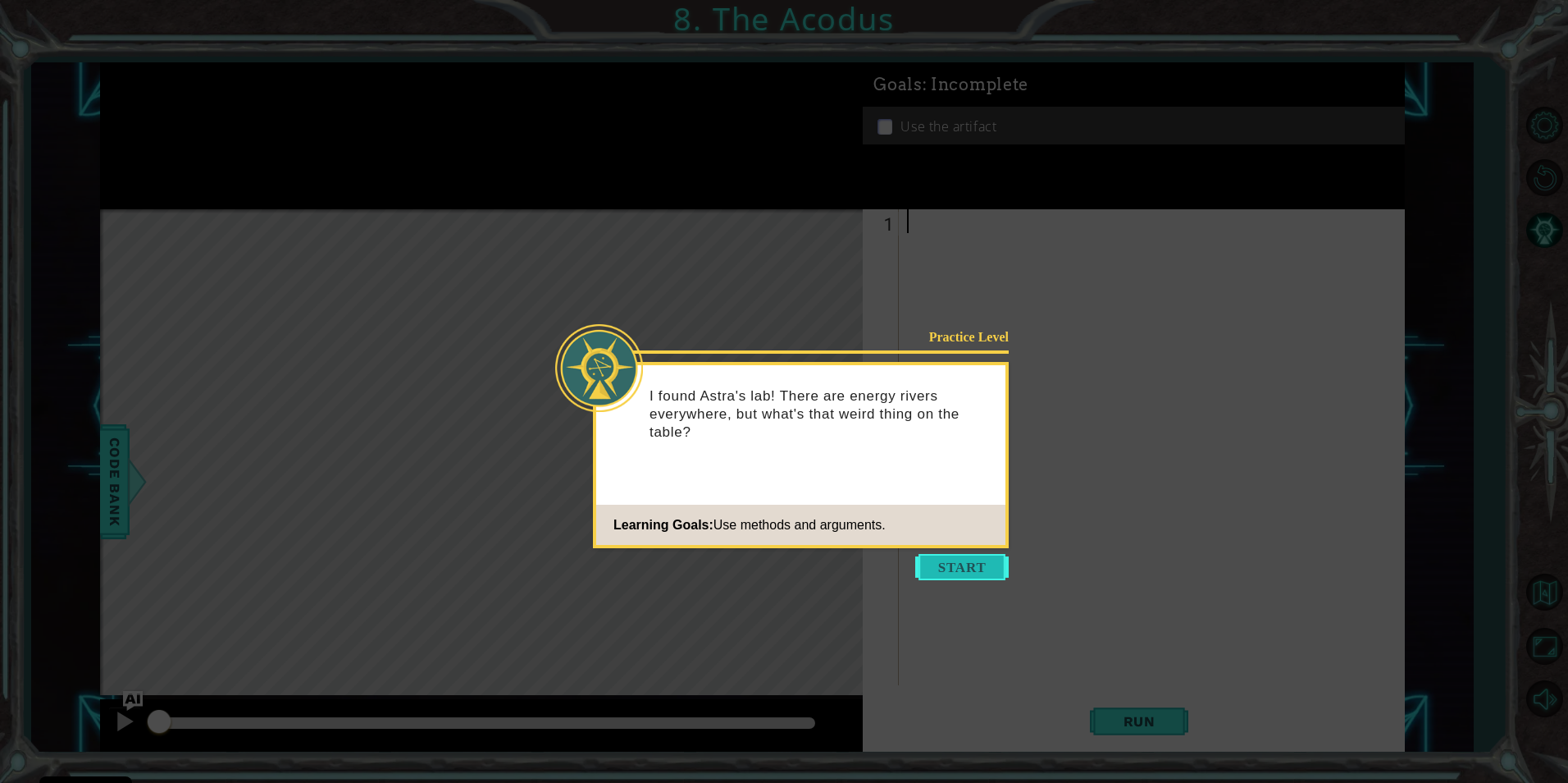
click at [971, 555] on button "Start" at bounding box center [962, 567] width 94 height 26
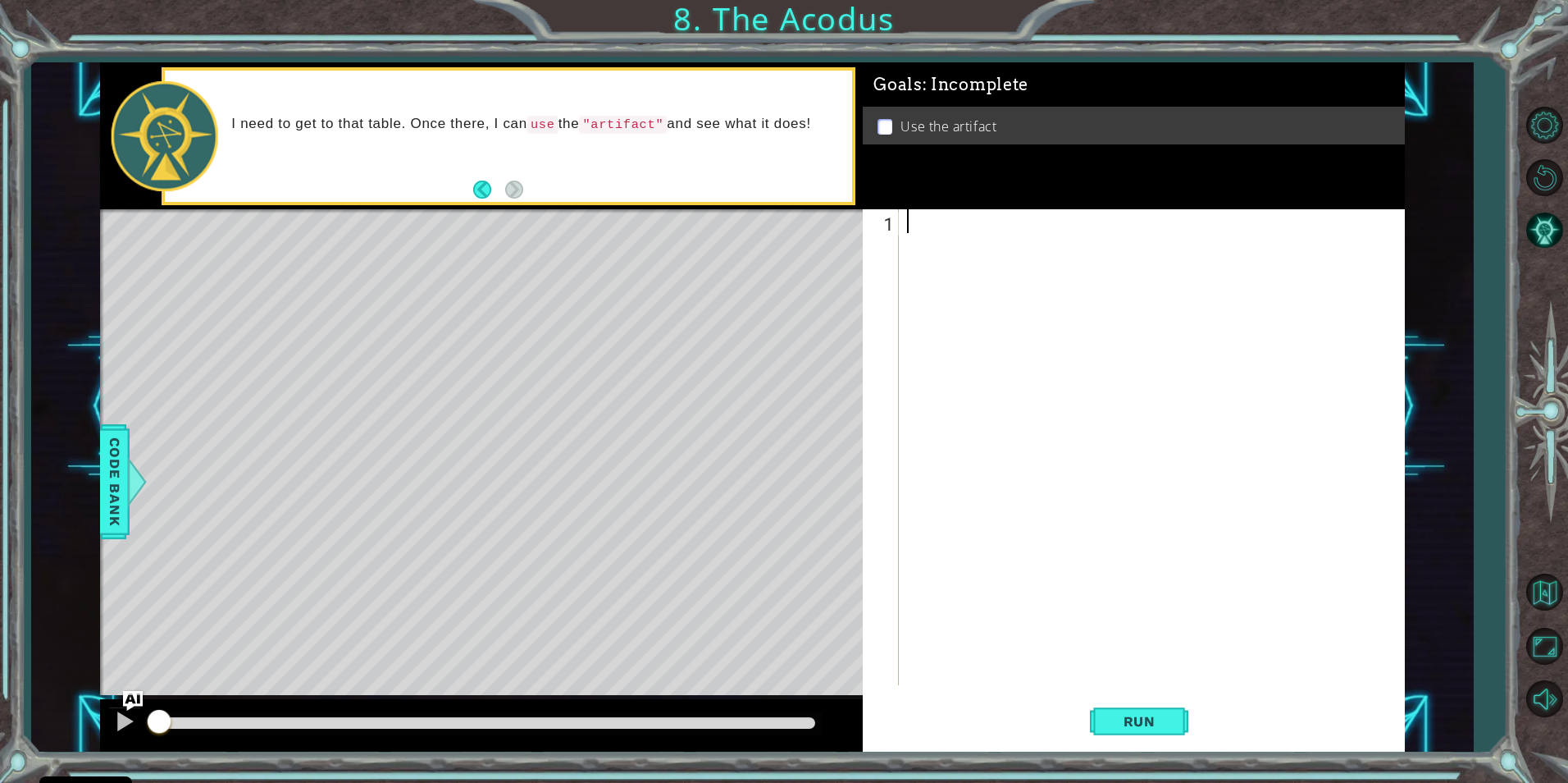
click at [885, 122] on p at bounding box center [884, 127] width 15 height 16
click at [1103, 228] on div at bounding box center [1155, 471] width 504 height 523
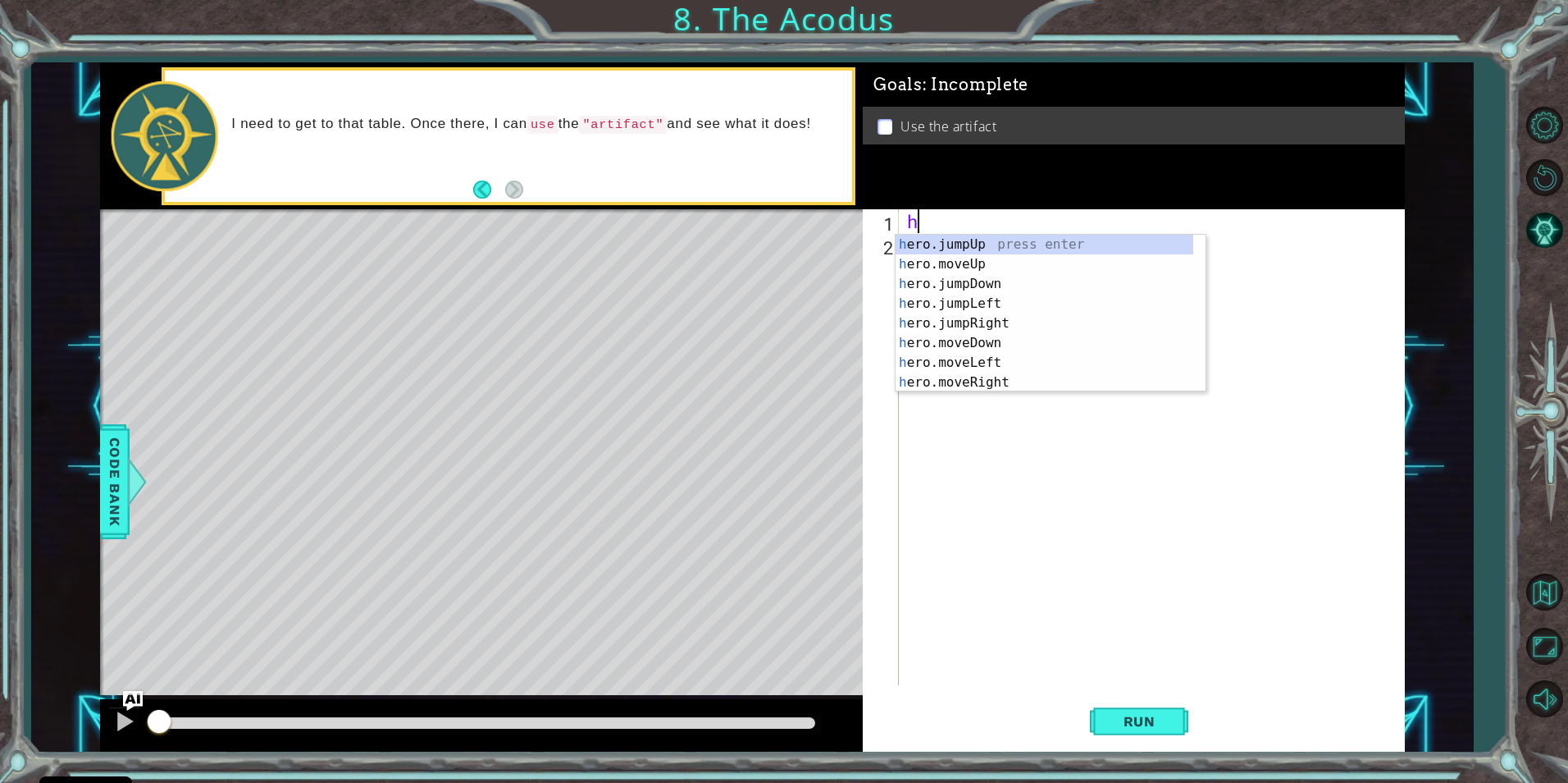
type textarea "her"
click at [1042, 245] on div "her o.jumpUp press enter her o.jumpDown press enter her o.jumpLeft press enter …" at bounding box center [1044, 332] width 297 height 197
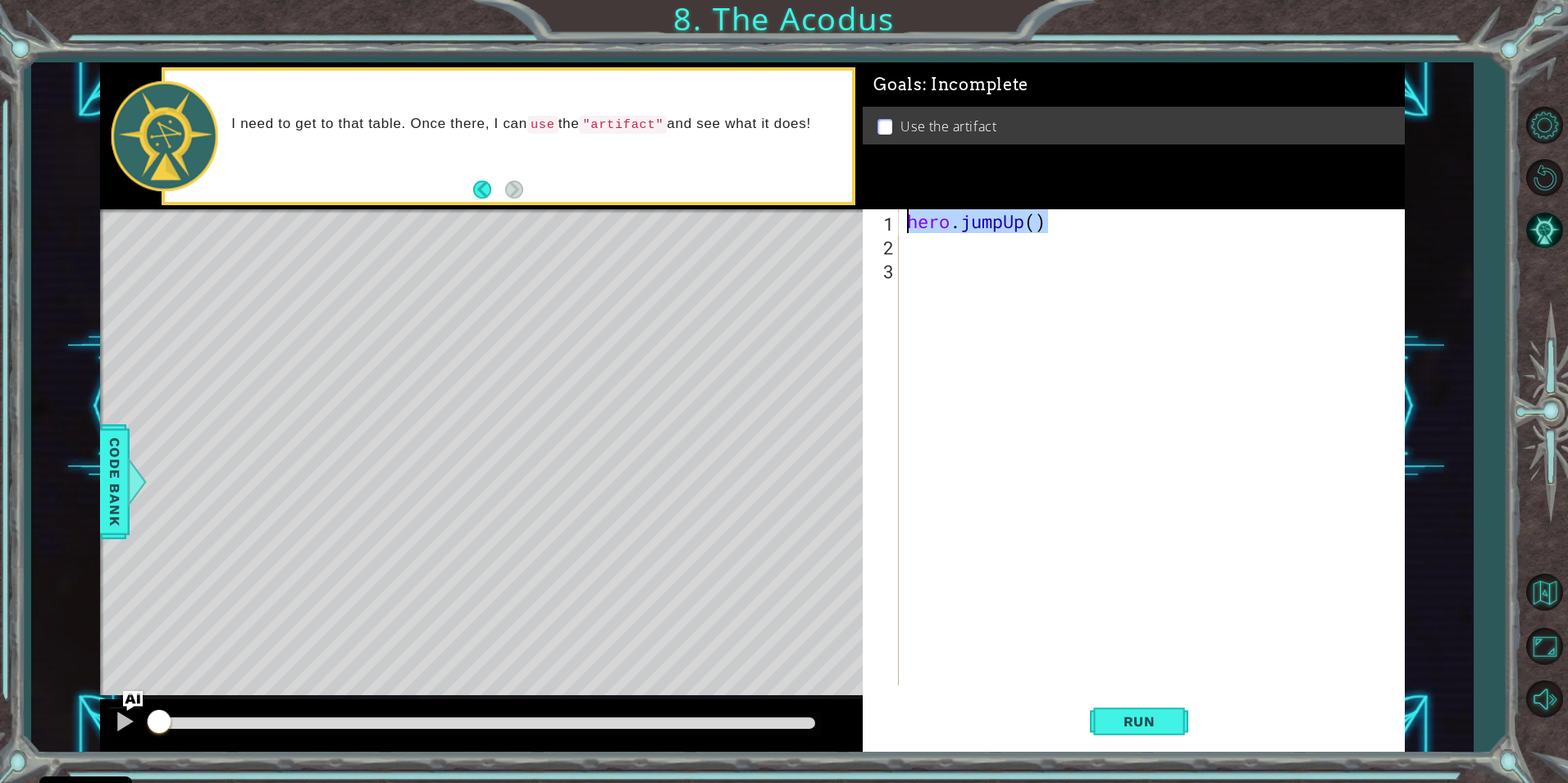
drag, startPoint x: 1063, startPoint y: 227, endPoint x: 865, endPoint y: 206, distance: 199.1
click at [851, 203] on div "1 ההההההההההההההההההההההההההההההההההההההההההההההההההההההההההההההההההההההההההההה…" at bounding box center [752, 406] width 1305 height 689
click at [1042, 227] on div "hero . jumpUp ( )" at bounding box center [1151, 447] width 495 height 476
click at [1136, 723] on span "Run" at bounding box center [1139, 721] width 65 height 16
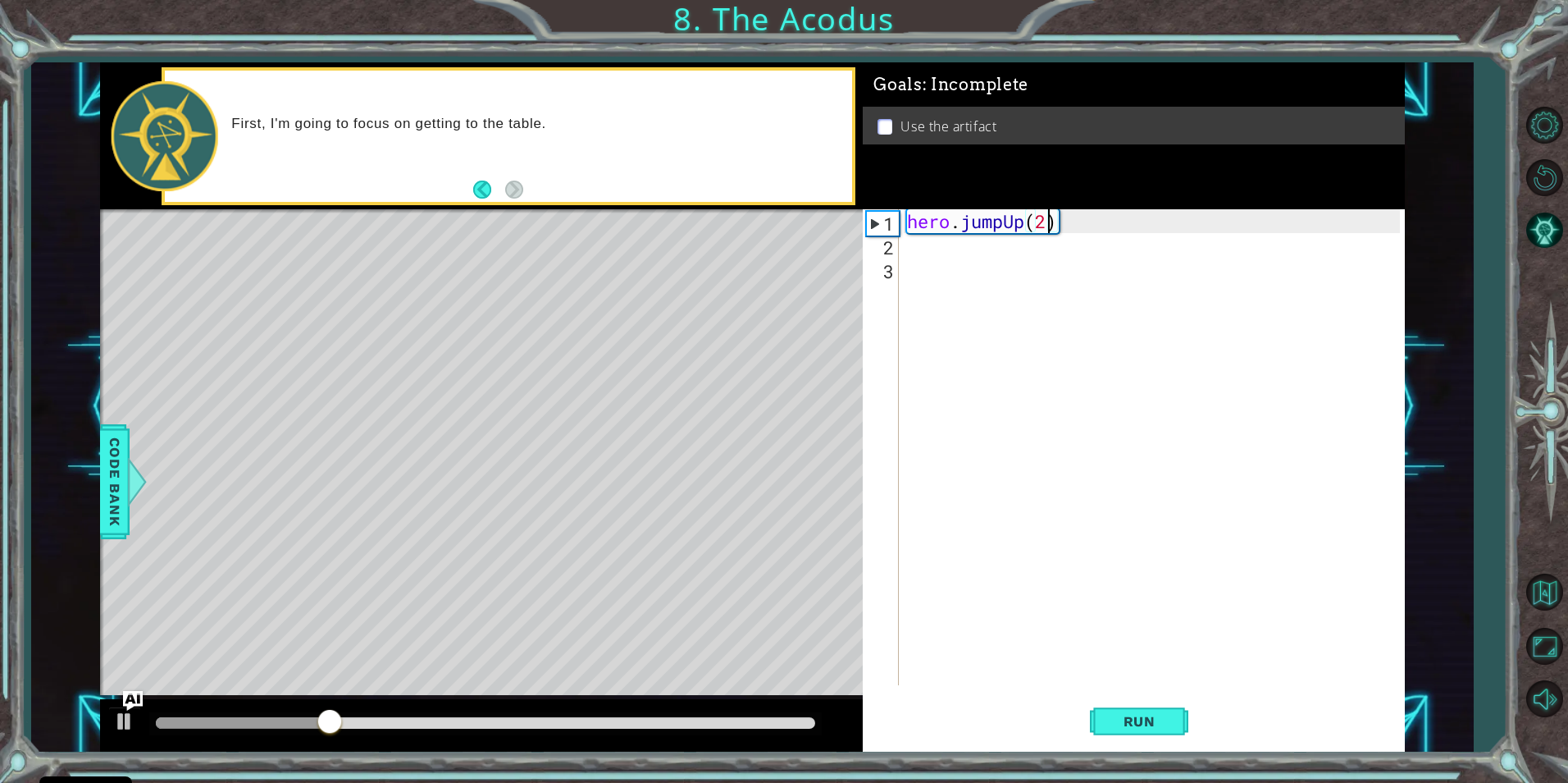
click at [1002, 227] on div "hero . jumpUp ( 2 )" at bounding box center [1155, 471] width 504 height 523
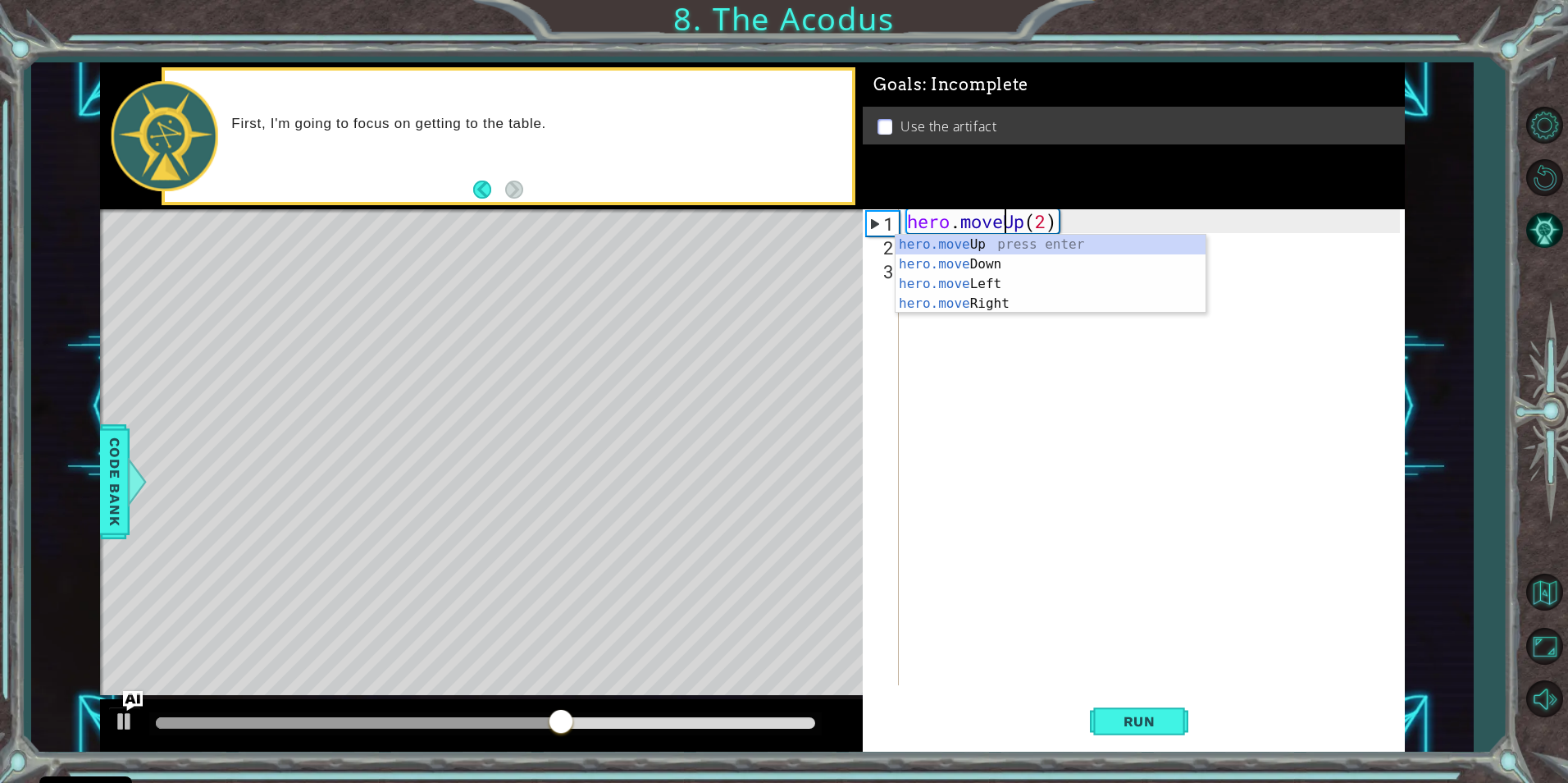
scroll to position [0, 5]
type textarea "hero.moveUp(2)"
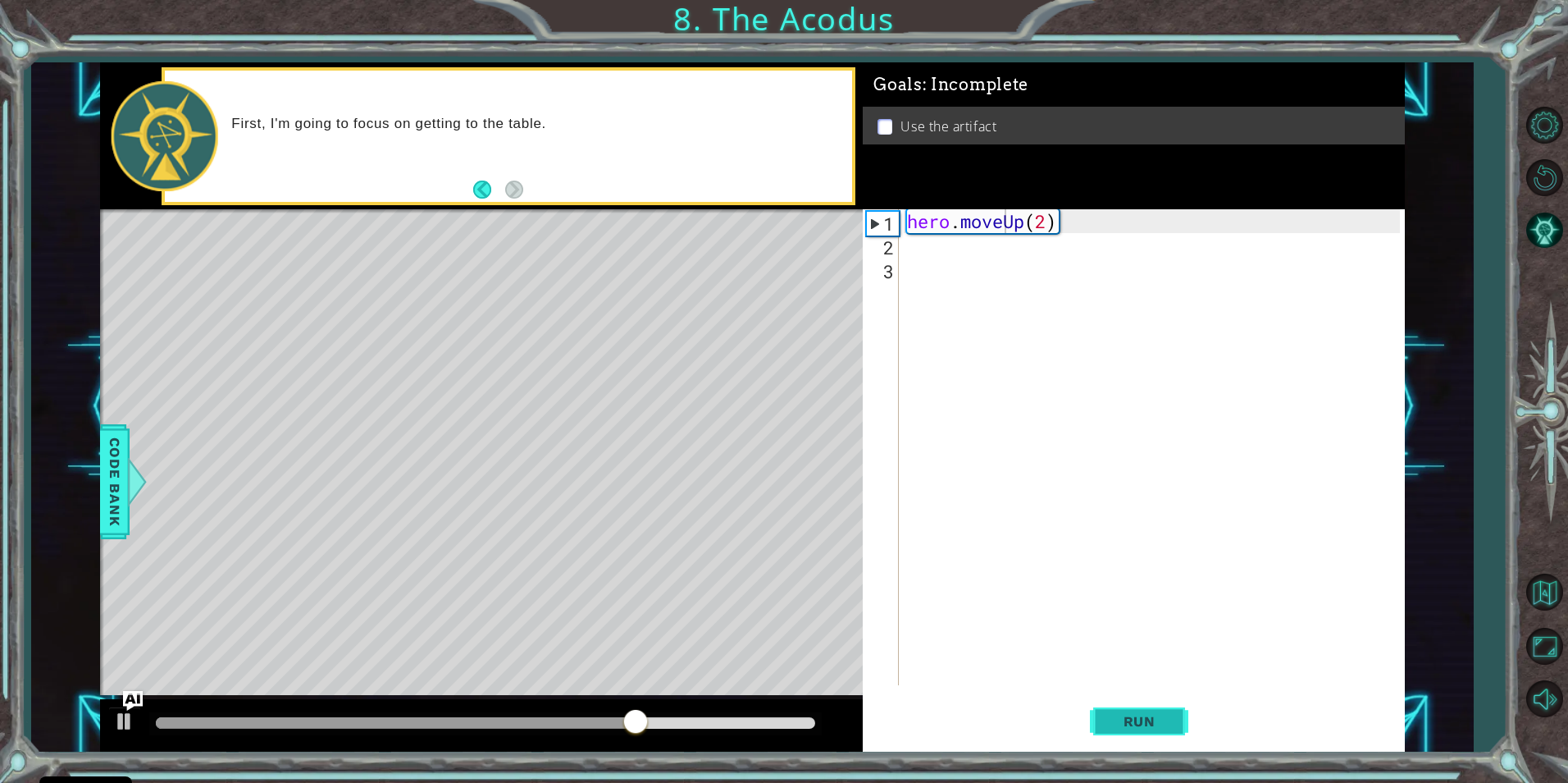
click at [1130, 727] on span "Run" at bounding box center [1139, 721] width 65 height 16
click at [1074, 225] on div "hero . moveUp ( 2 )" at bounding box center [1155, 471] width 504 height 523
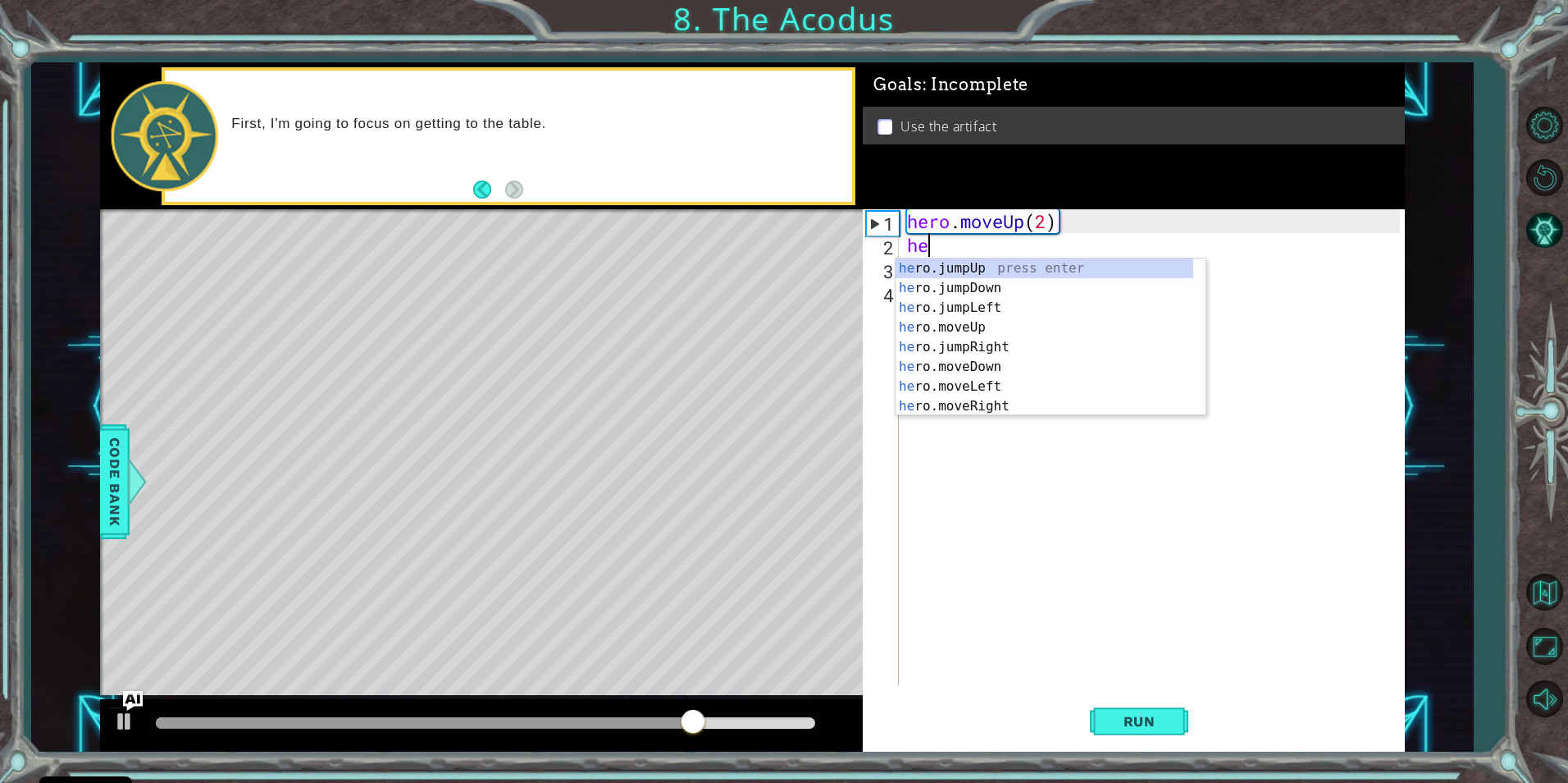
scroll to position [0, 1]
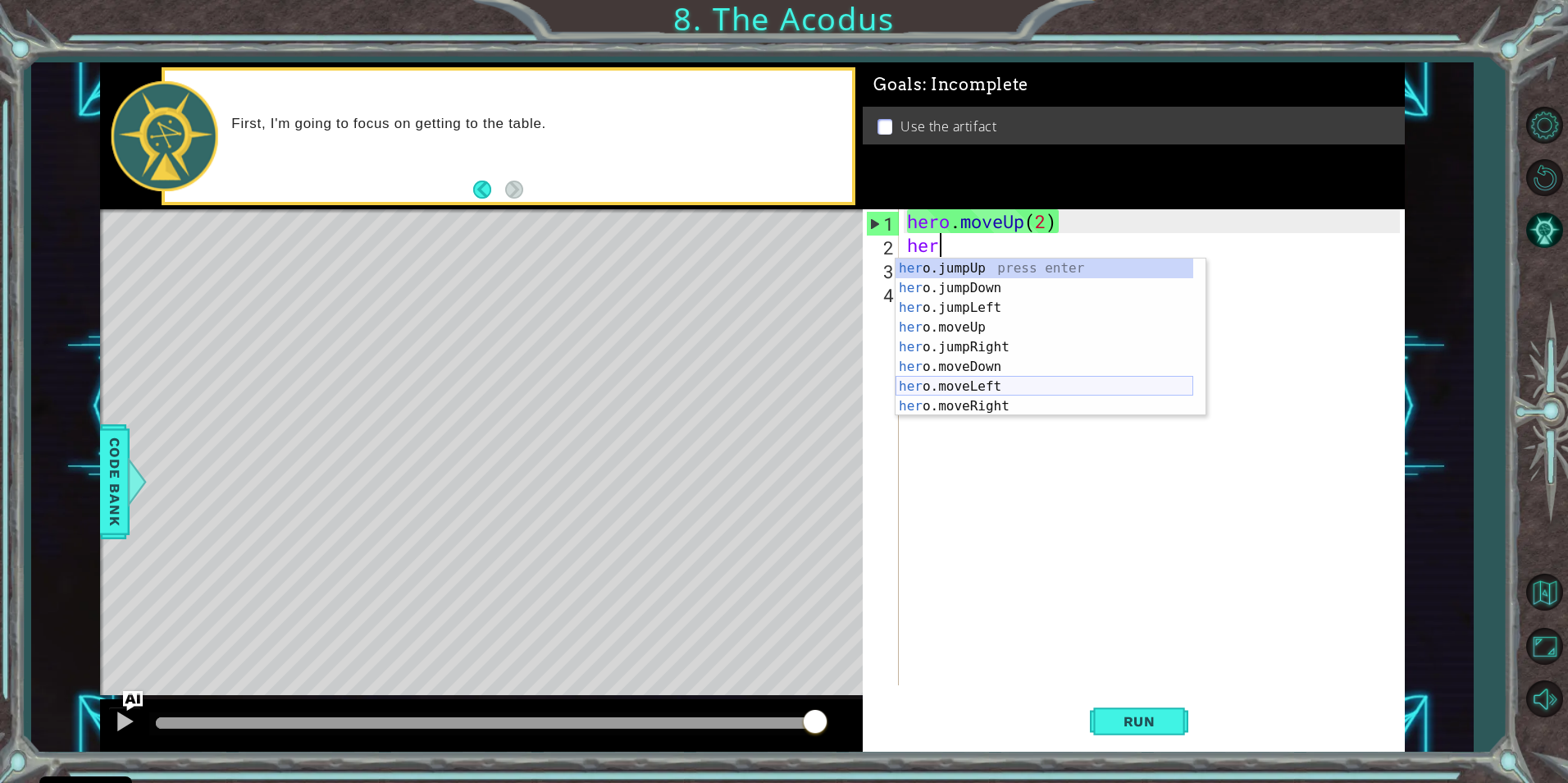
click at [1036, 392] on div "her o.jumpUp press enter her o.jumpDown press enter her o.jumpLeft press enter …" at bounding box center [1044, 357] width 297 height 197
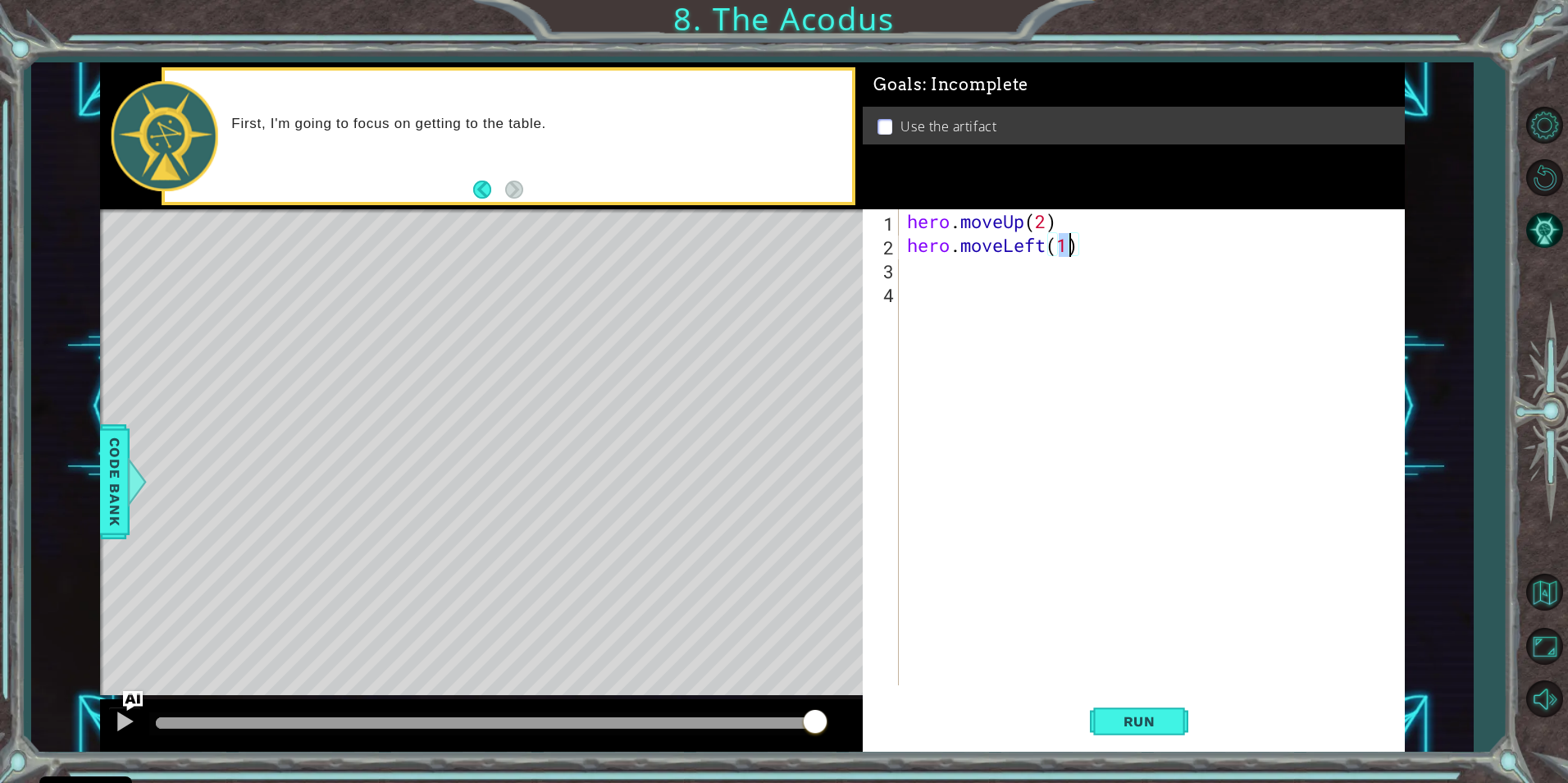
click at [1091, 253] on div "hero . moveUp ( 2 ) hero . moveLeft ( 1 )" at bounding box center [1155, 471] width 504 height 523
drag, startPoint x: 1091, startPoint y: 253, endPoint x: 912, endPoint y: 252, distance: 179.0
click at [912, 252] on div "hero . moveUp ( 2 ) hero . moveLeft ( 1 )" at bounding box center [1155, 471] width 504 height 523
click at [949, 233] on div "hero . moveUp ( 2 ) hero . moveLeft ( 1 )" at bounding box center [1155, 471] width 504 height 523
drag, startPoint x: 949, startPoint y: 242, endPoint x: 907, endPoint y: 243, distance: 42.0
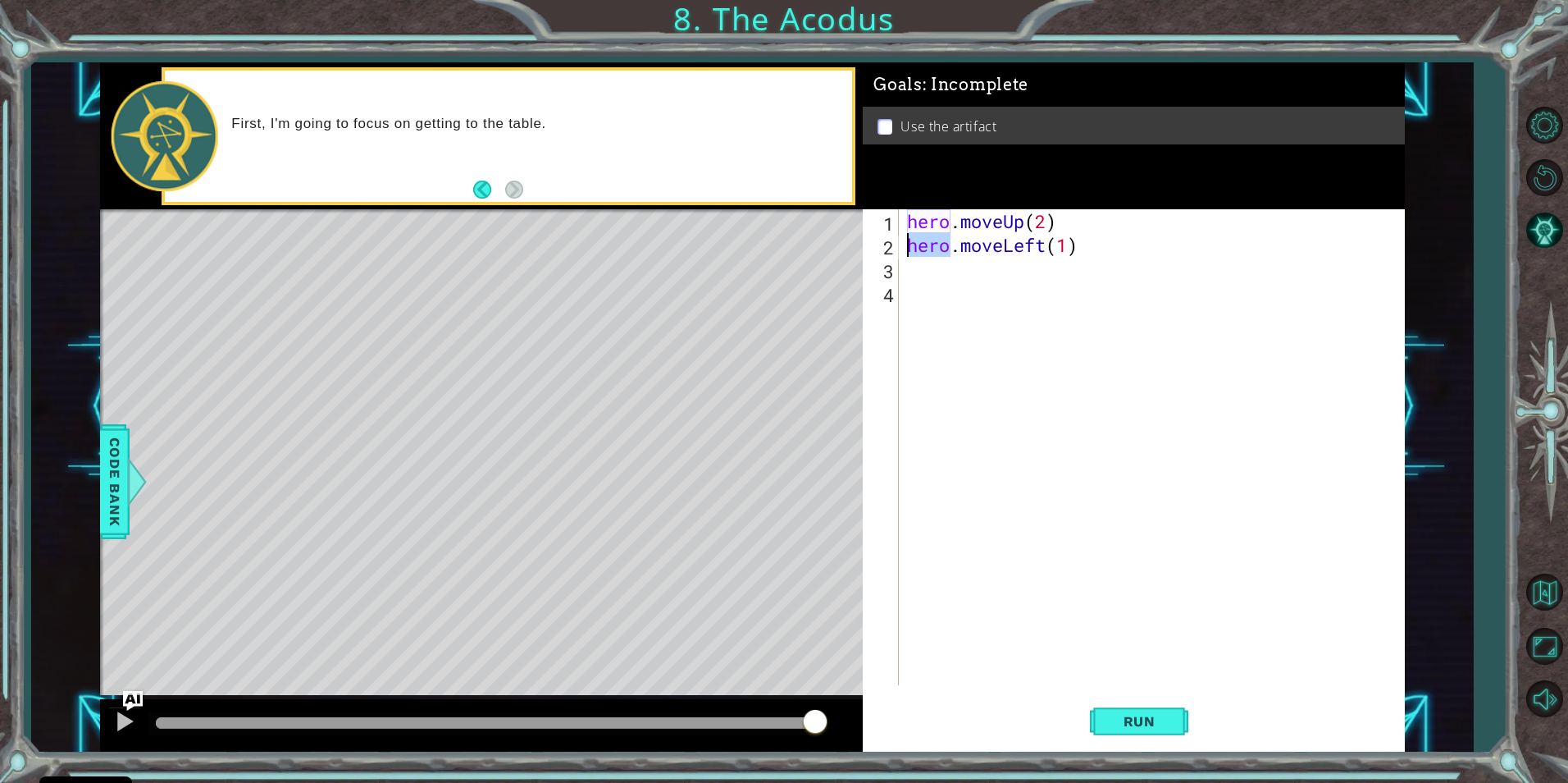
click at [907, 243] on div "hero . moveUp ( 2 ) hero . moveLeft ( 1 )" at bounding box center [1155, 471] width 504 height 523
type textarea "hero.moveLeft(1)"
click at [1101, 253] on div "hero . moveUp ( 2 ) hero . moveLeft ( 1 )" at bounding box center [1155, 471] width 504 height 523
paste textarea "hero"
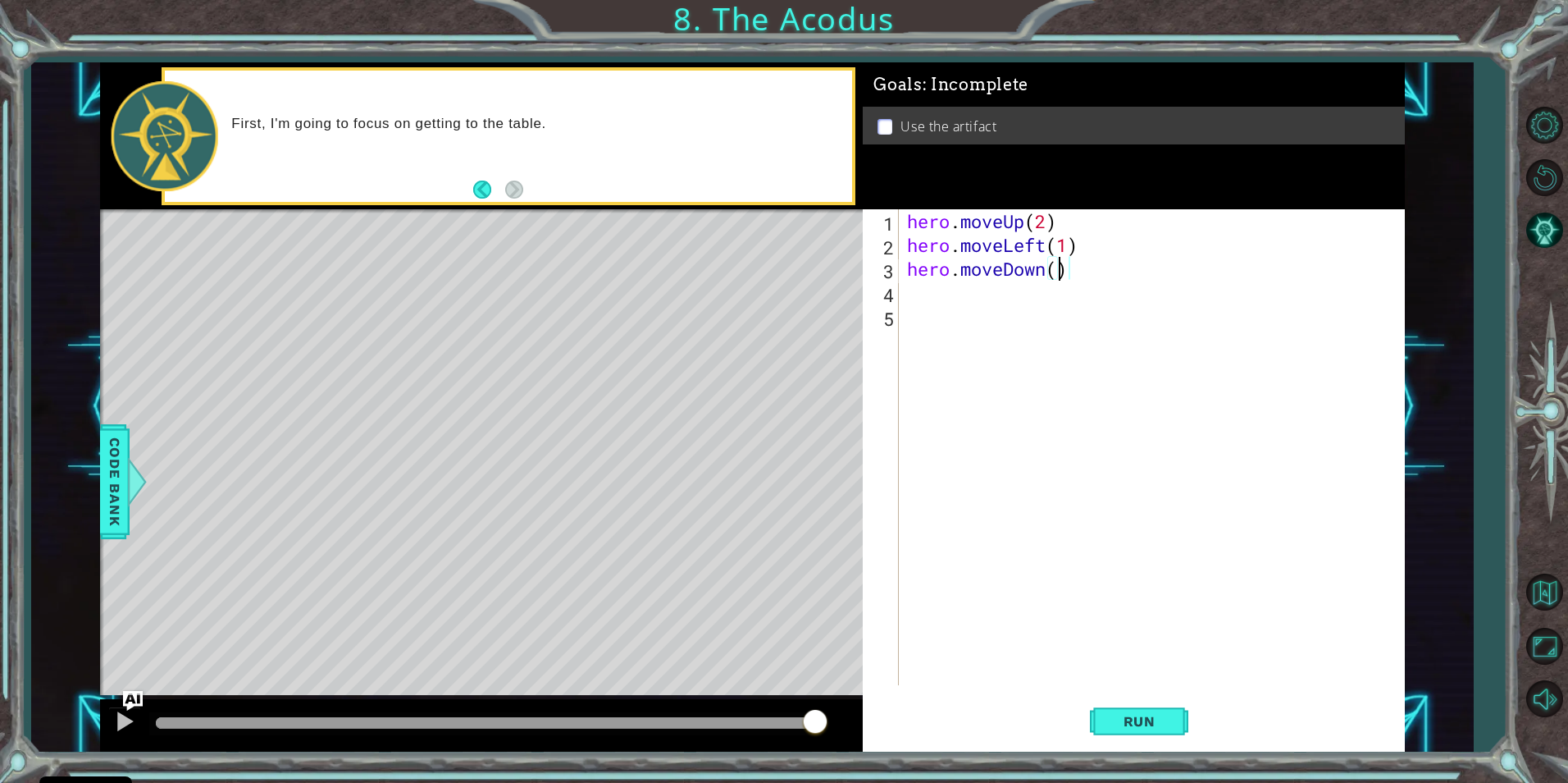
type textarea "hero.moveDown(2)"
click at [1099, 712] on button "Run" at bounding box center [1139, 721] width 99 height 54
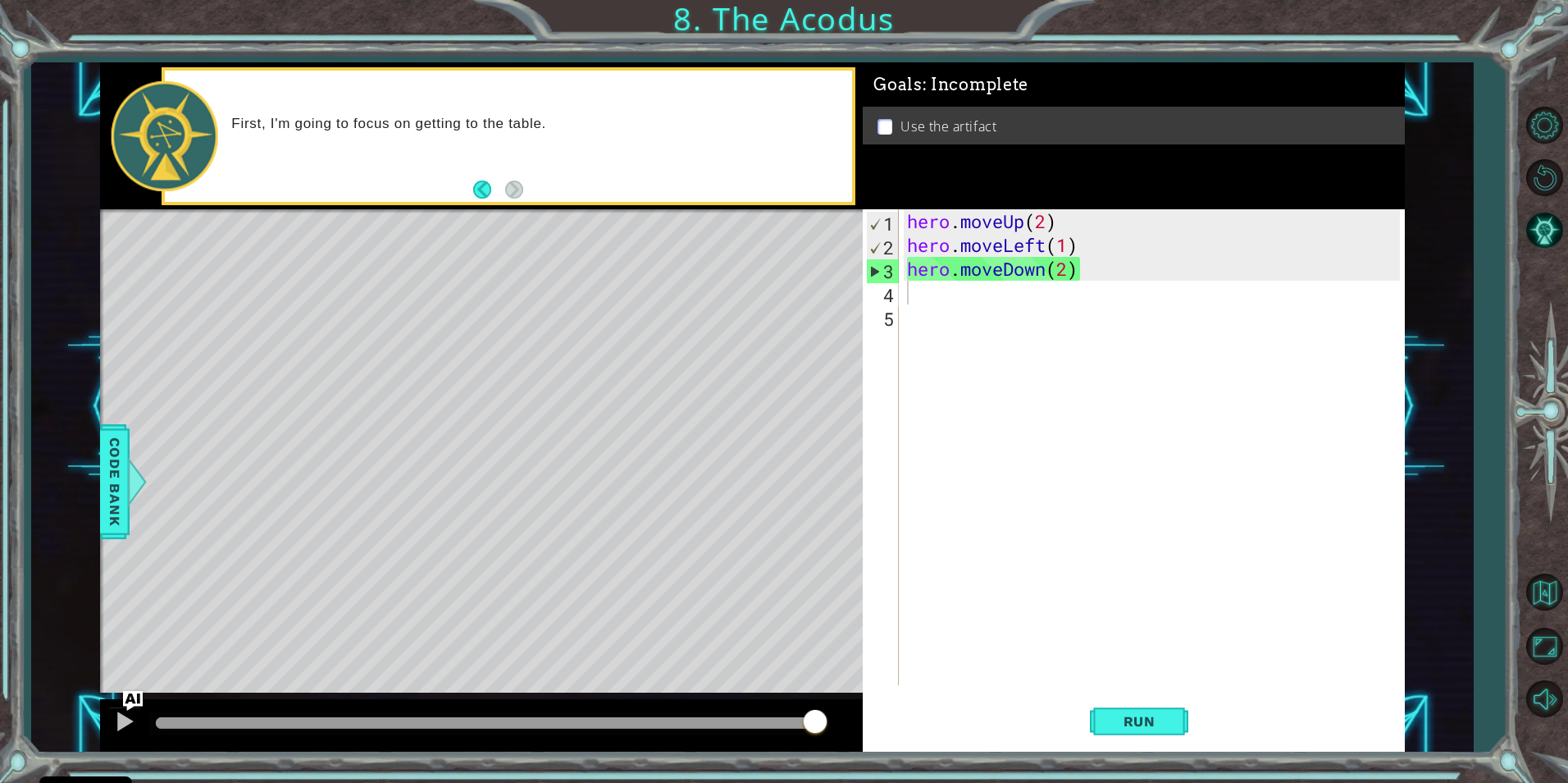
click at [1121, 293] on div "hero . moveUp ( 2 ) hero . moveLeft ( 1 ) hero . moveDown ( 2 )" at bounding box center [1155, 471] width 504 height 523
paste textarea "hero"
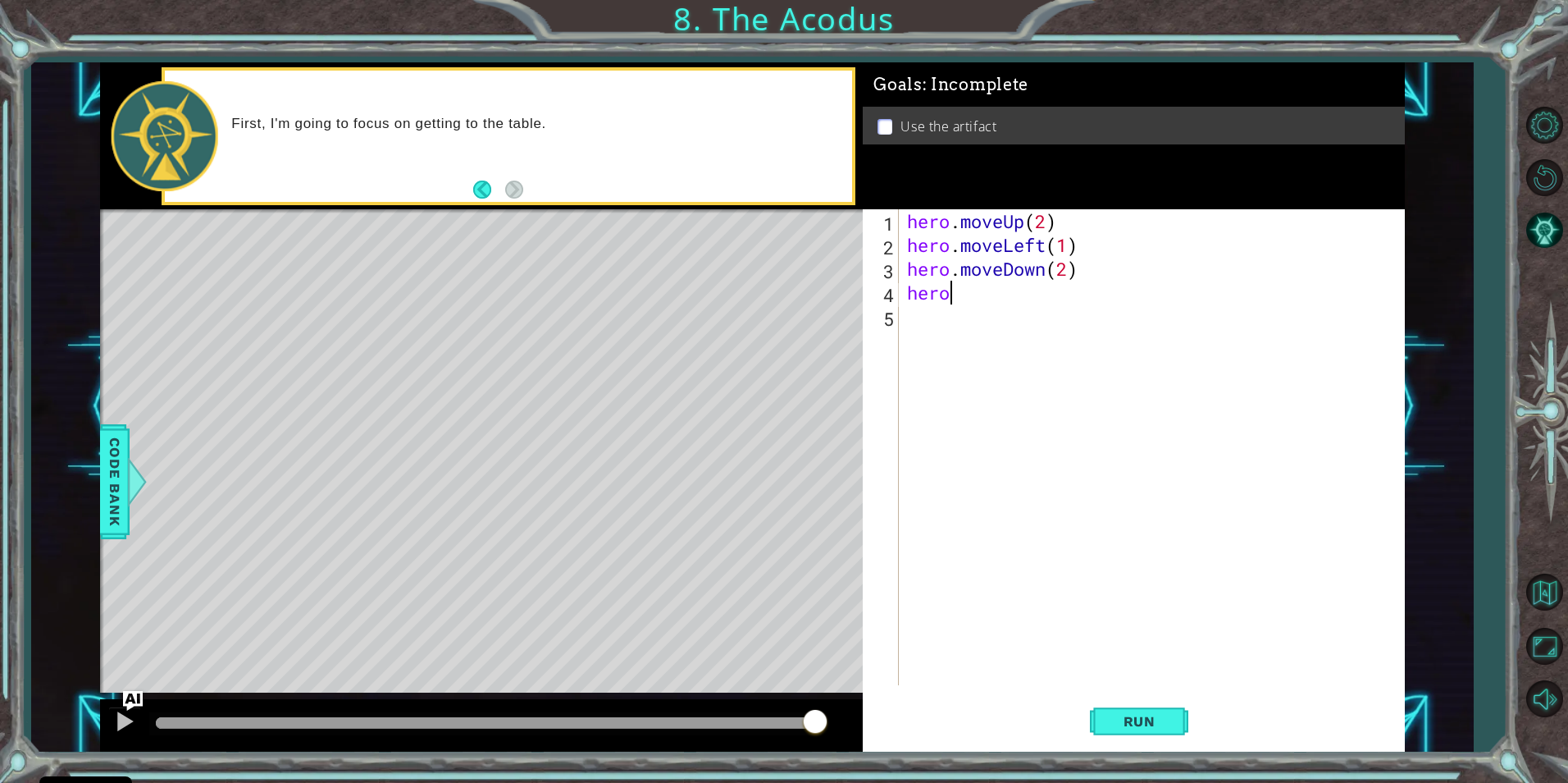
type textarea "her"
paste textarea "hero"
type textarea "hero.moveUp(2)"
click at [1065, 320] on div "hero . moveUp ( 2 ) hero . moveLeft ( 1 ) hero . moveDown ( 2 ) hero . jumpLeft…" at bounding box center [1155, 471] width 504 height 523
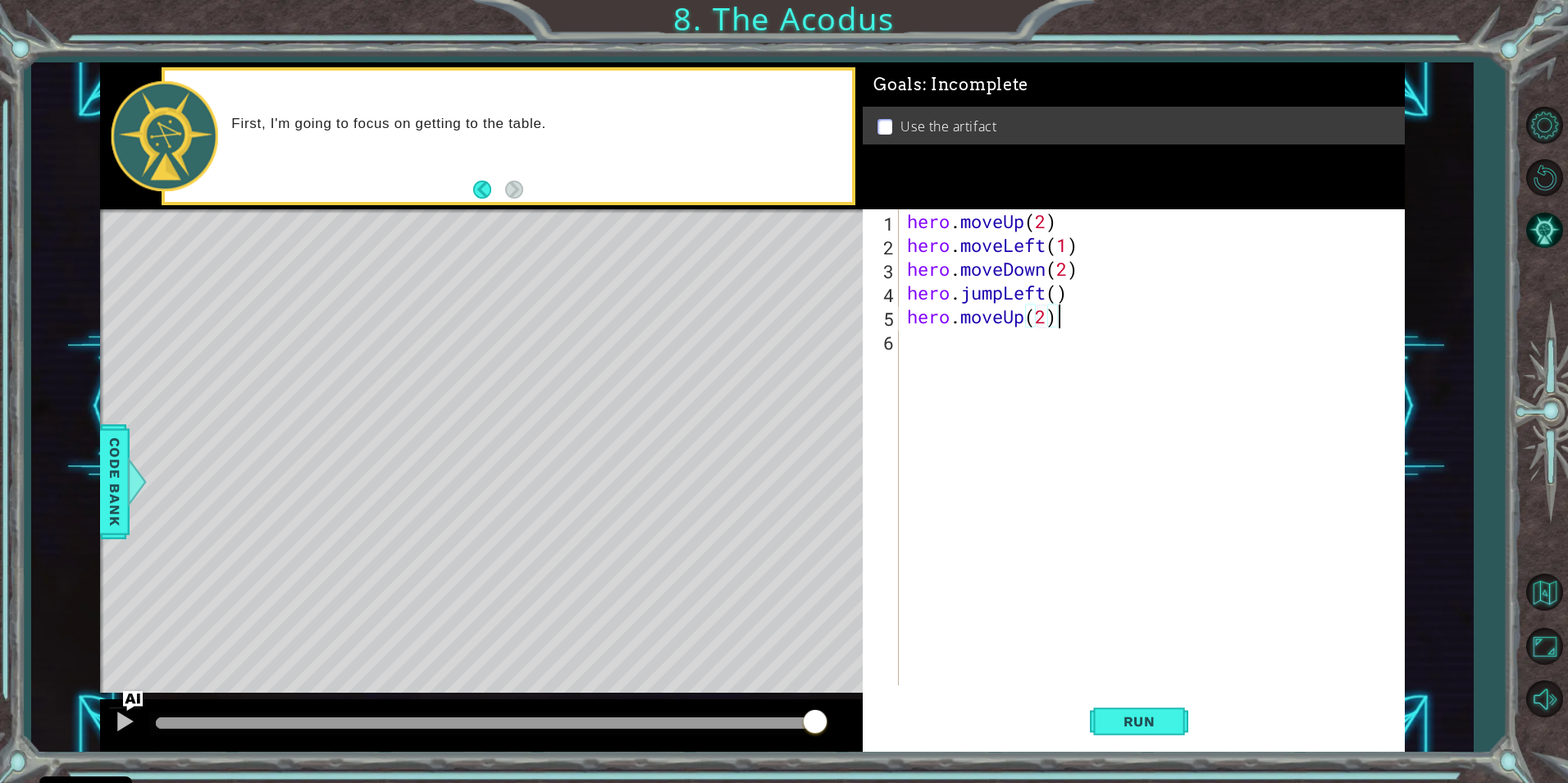
scroll to position [0, 0]
paste textarea "hero"
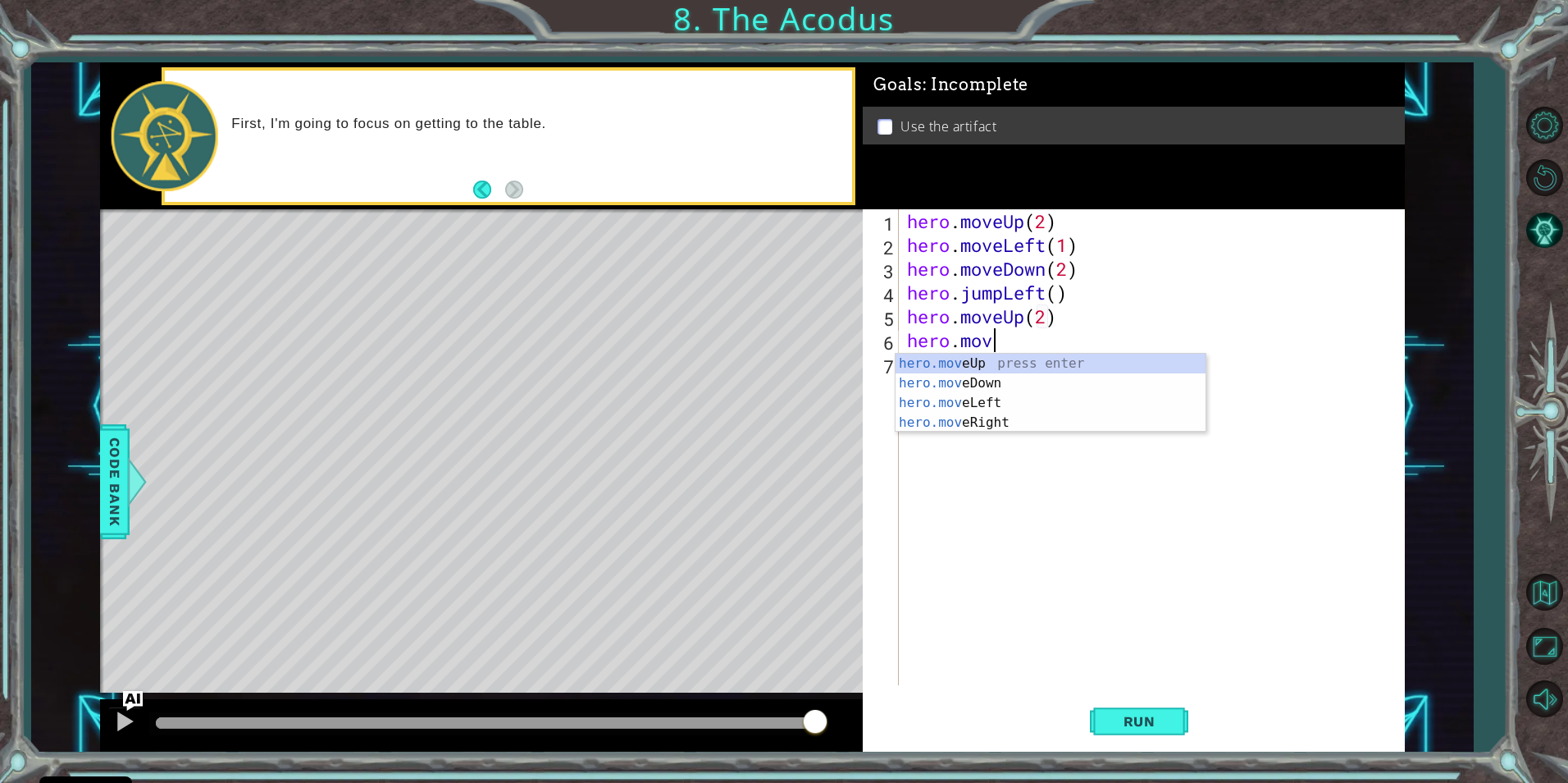
scroll to position [0, 3]
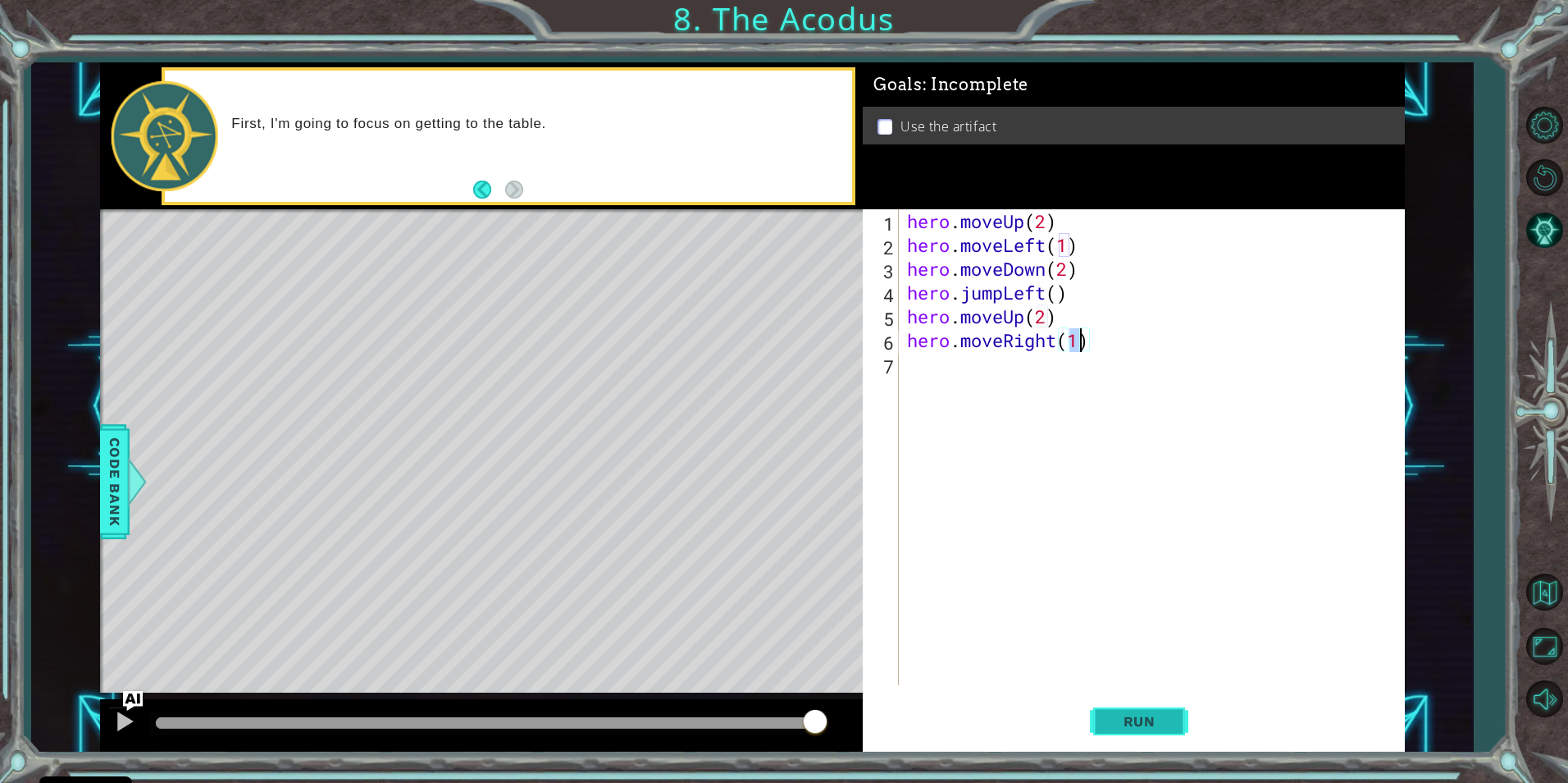
type textarea "hero.moveRight(1)"
click at [1139, 710] on button "Run" at bounding box center [1139, 721] width 99 height 54
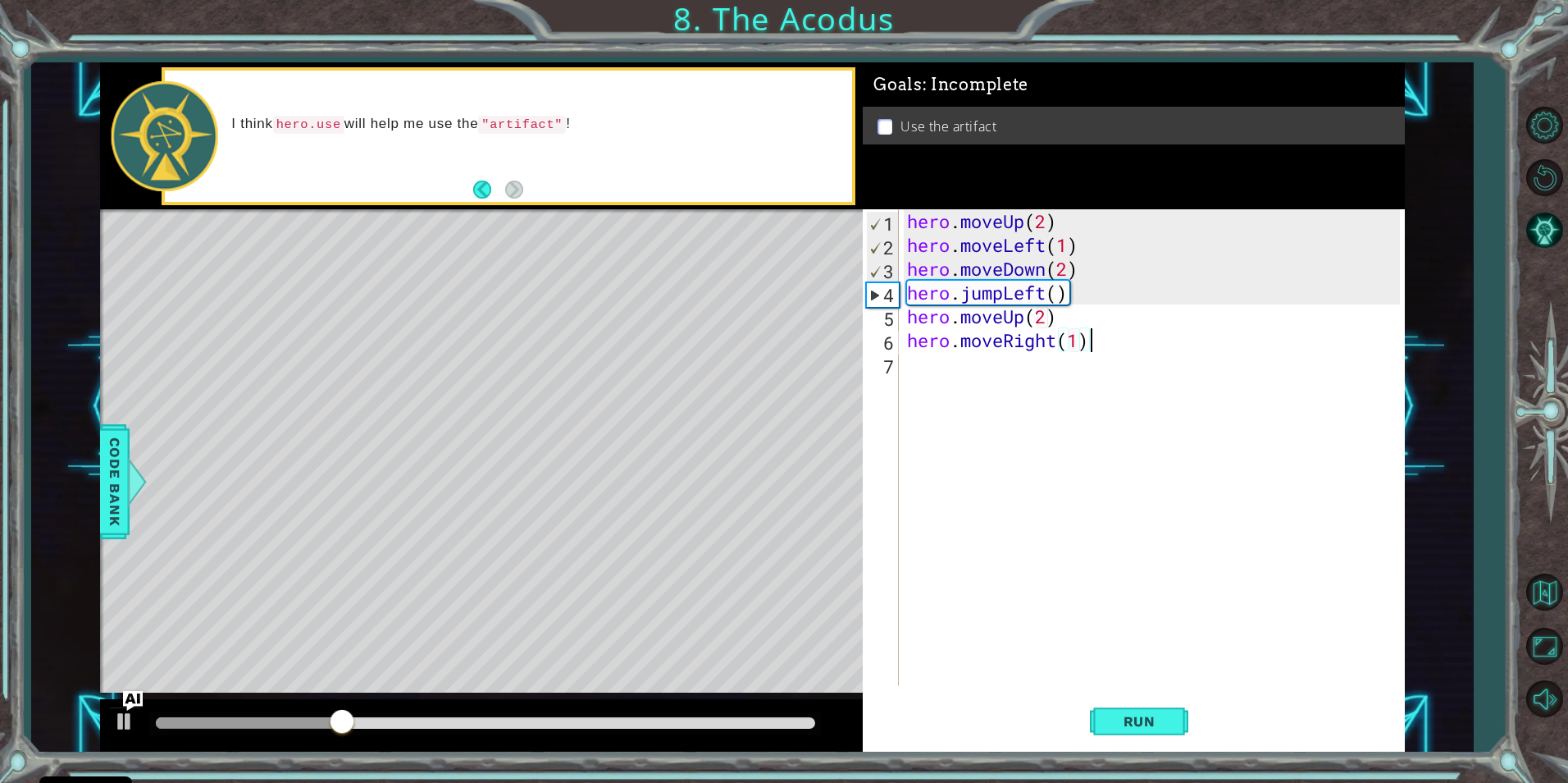
click at [1180, 340] on div "hero . moveUp ( 2 ) hero . moveLeft ( 1 ) hero . moveDown ( 2 ) hero . jumpLeft…" at bounding box center [1155, 471] width 504 height 523
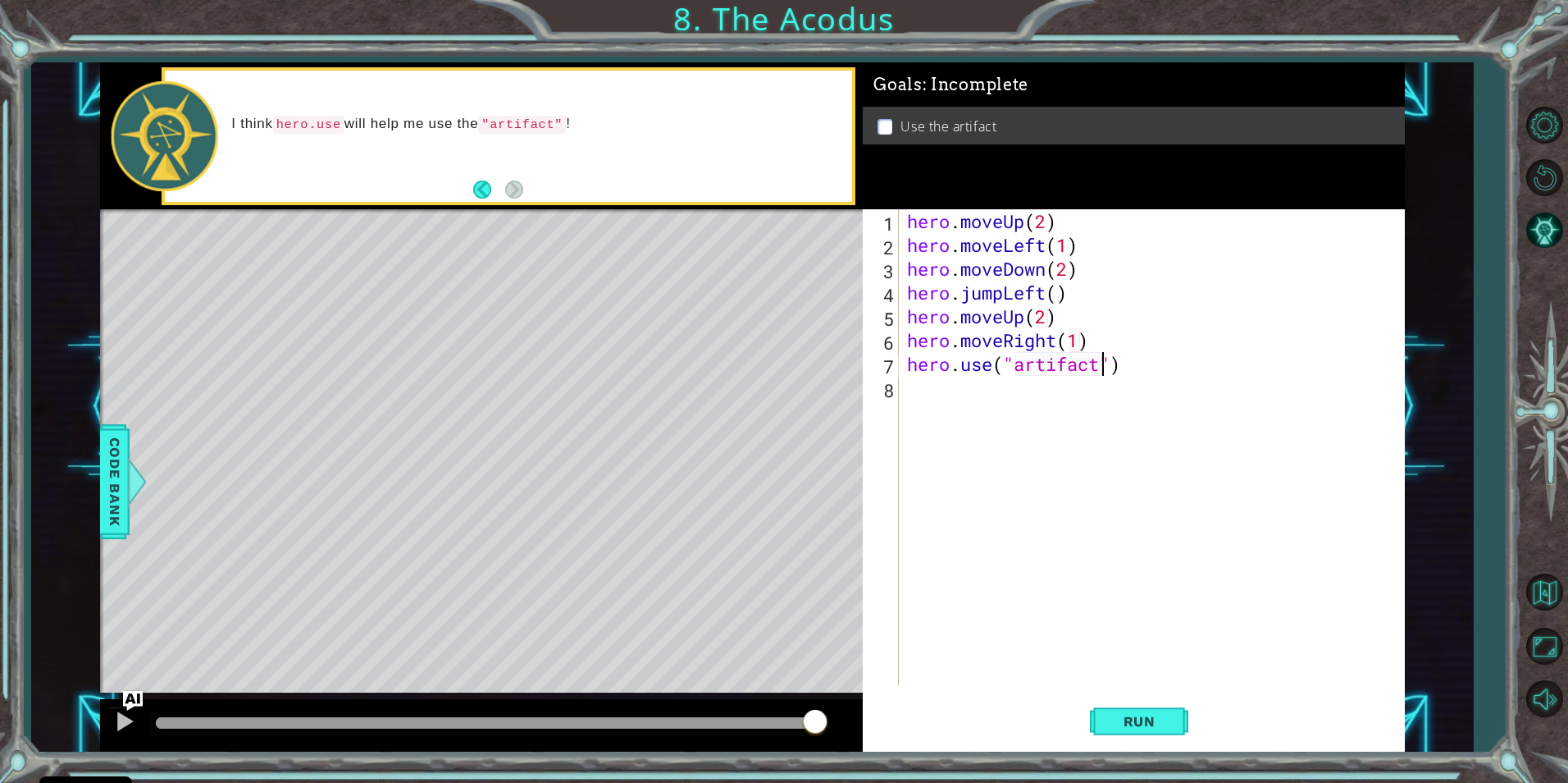
scroll to position [0, 9]
type textarea "hero.use("artifact")"
click at [1134, 728] on span "Run" at bounding box center [1139, 721] width 65 height 16
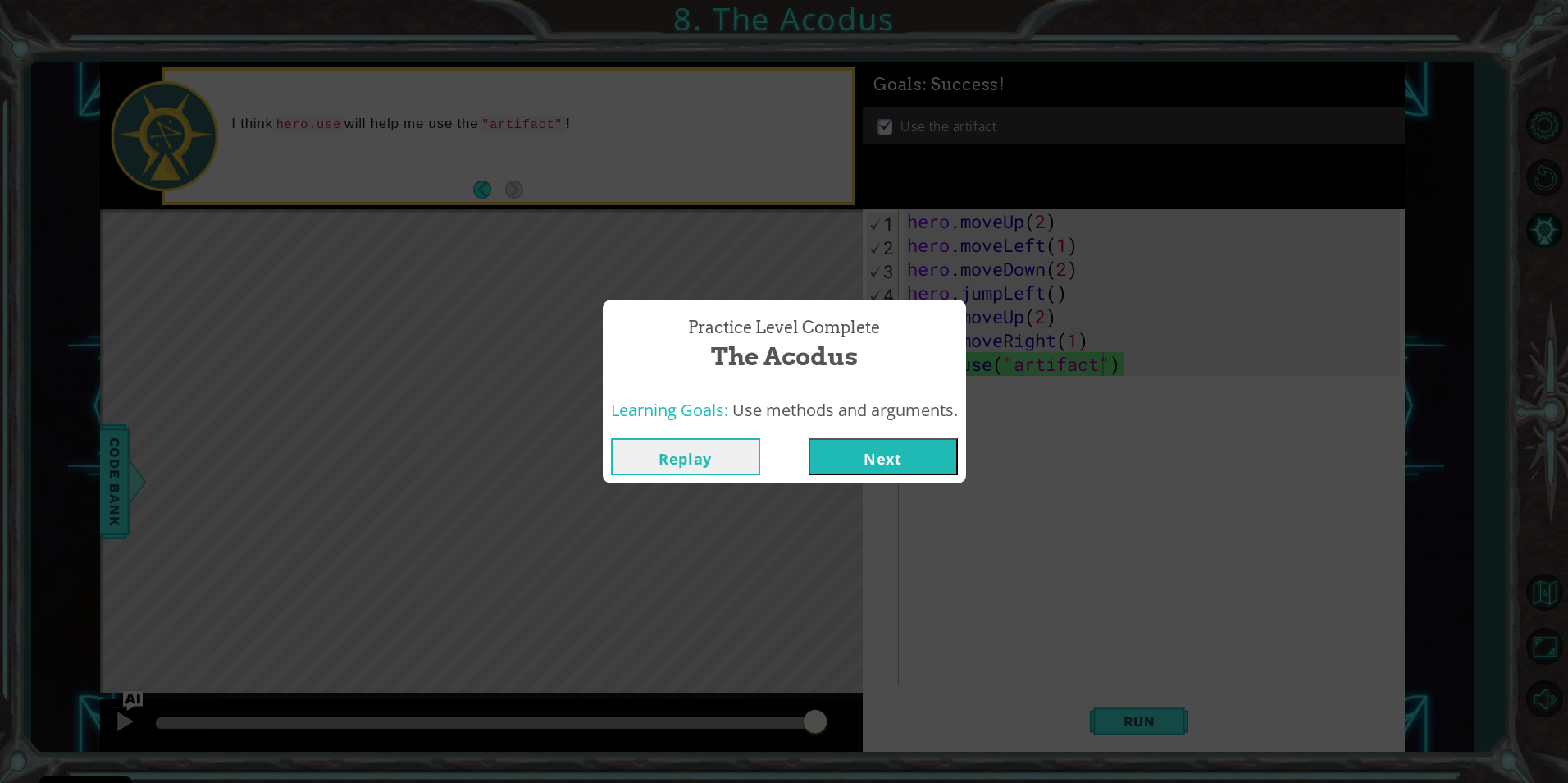
click at [912, 462] on button "Next" at bounding box center [883, 456] width 149 height 37
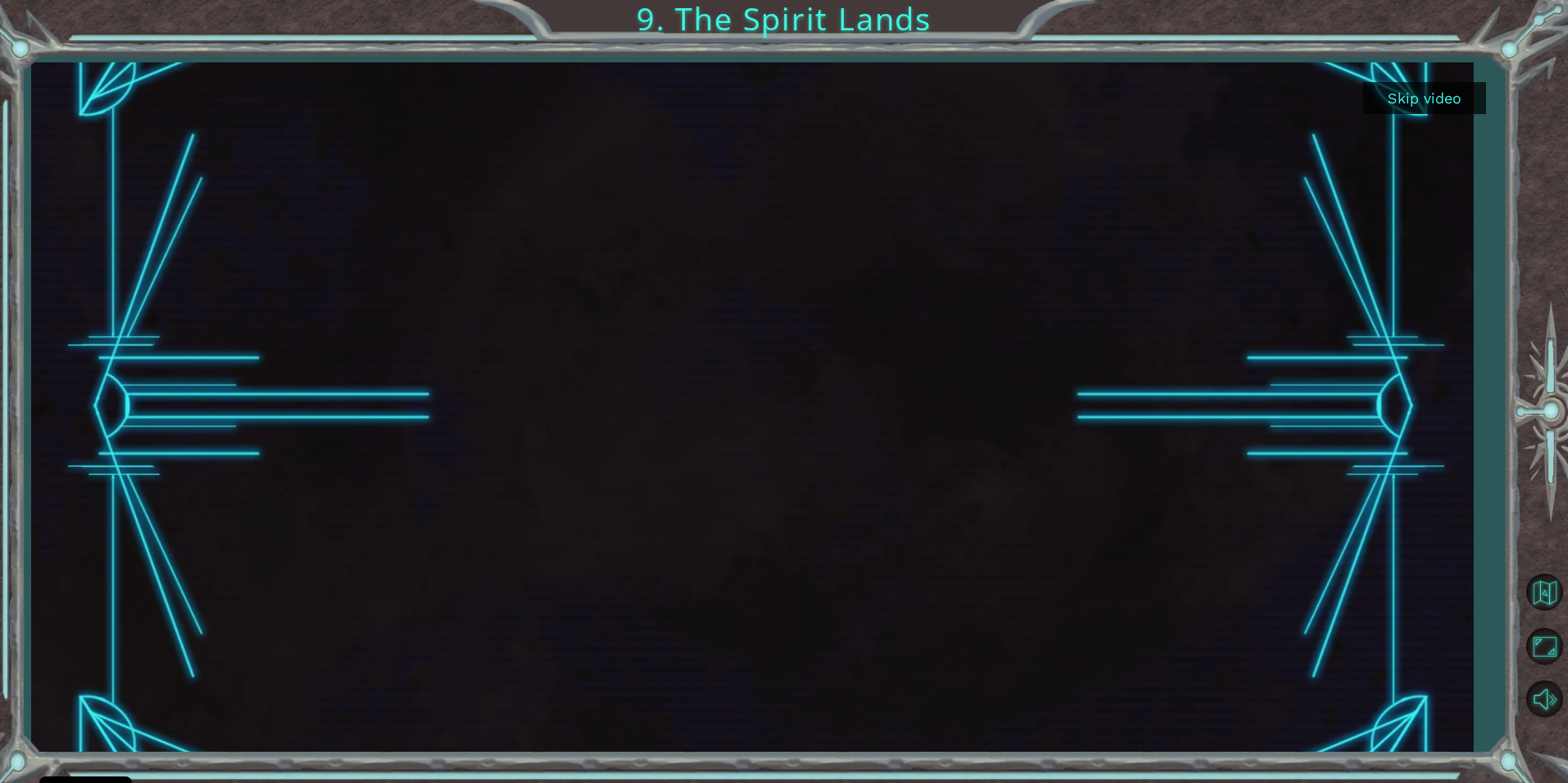
click at [863, 425] on div at bounding box center [753, 406] width 1224 height 689
drag, startPoint x: 864, startPoint y: 418, endPoint x: 819, endPoint y: 486, distance: 81.5
click at [843, 455] on div at bounding box center [753, 406] width 1224 height 689
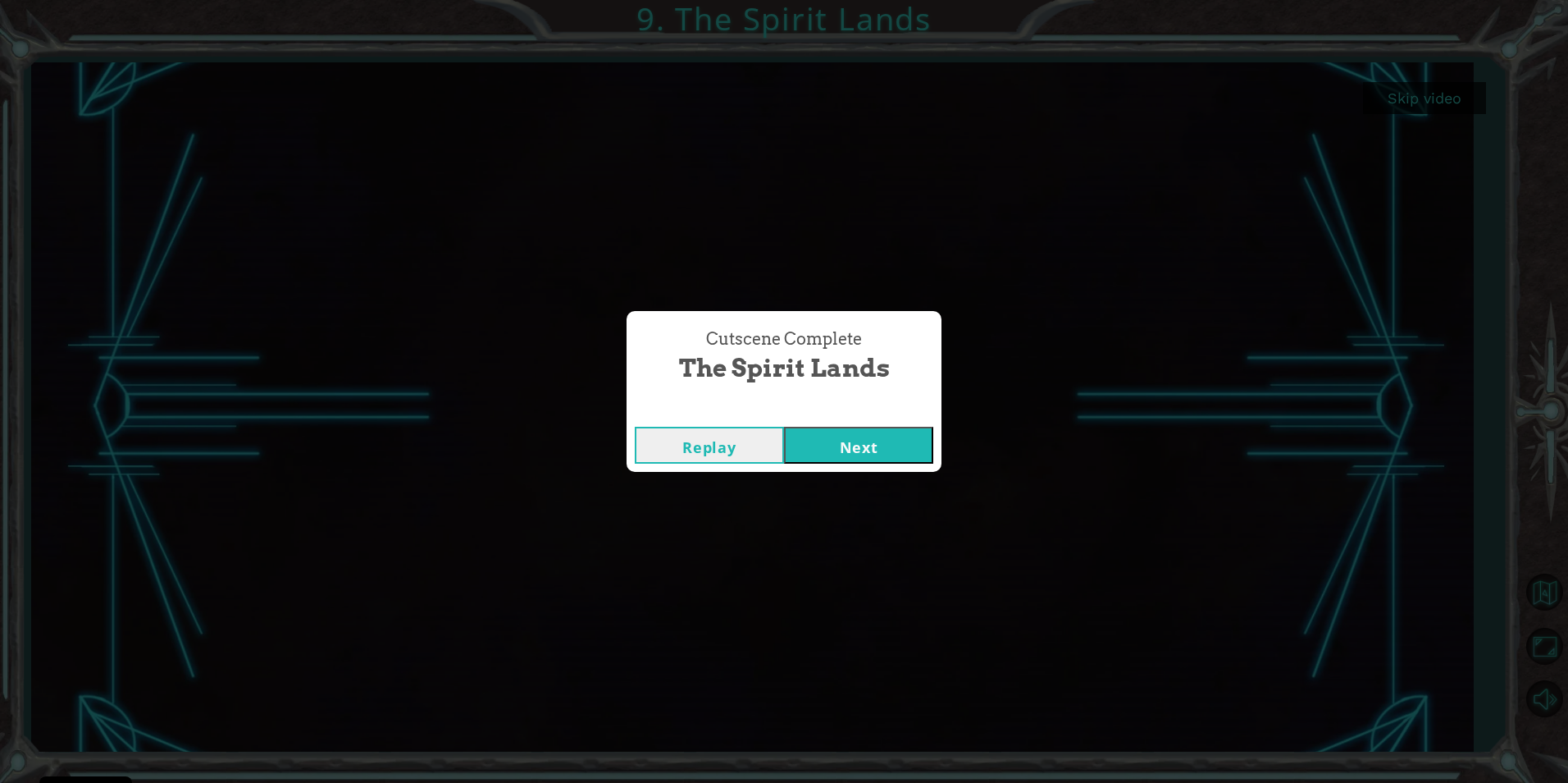
click at [851, 442] on button "Next" at bounding box center [858, 445] width 149 height 37
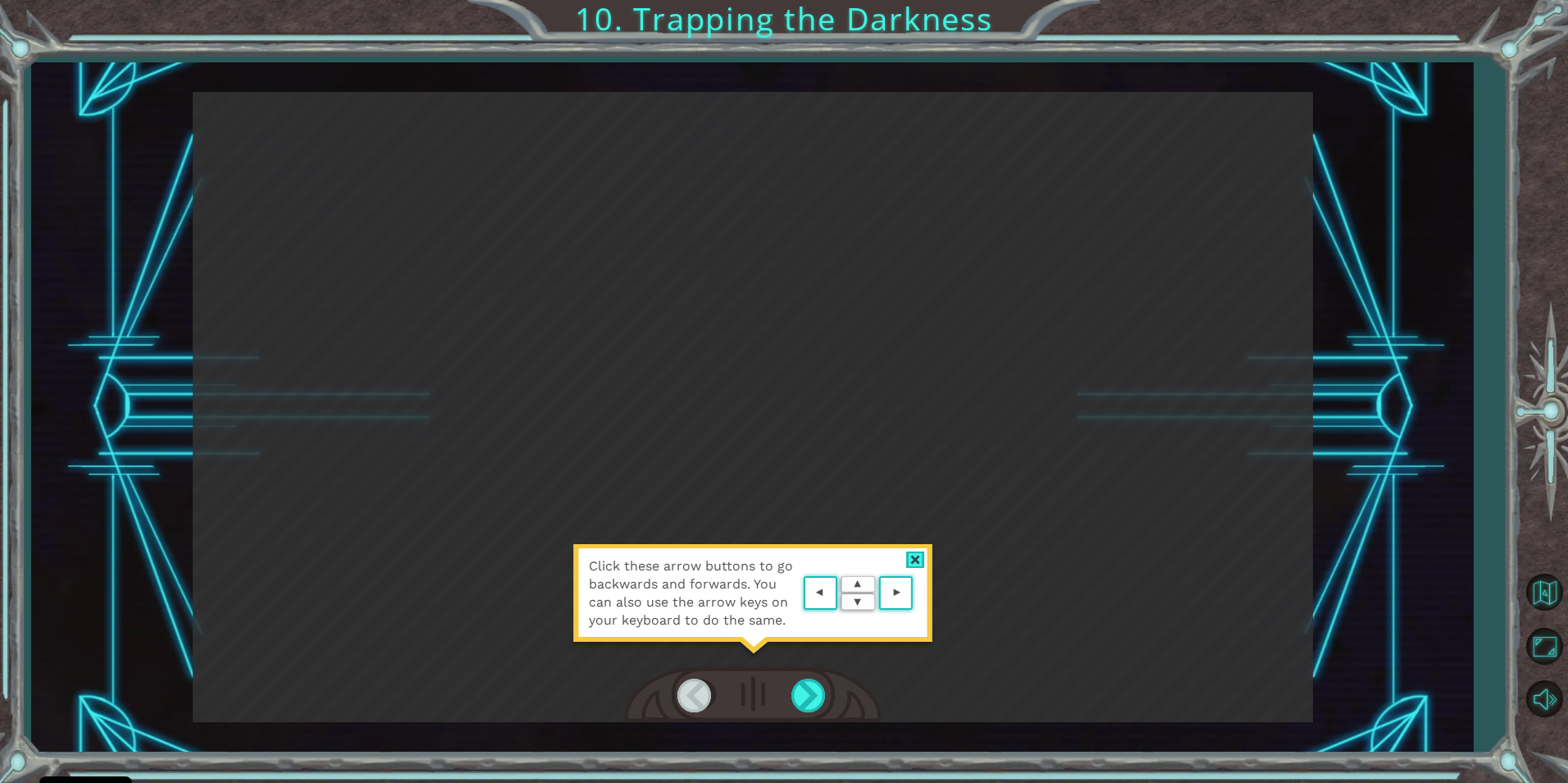
click at [921, 560] on div at bounding box center [915, 560] width 18 height 17
